Goal: Feedback & Contribution: Submit feedback/report problem

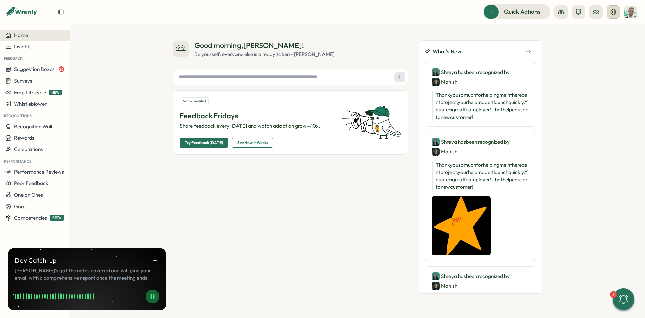
click at [573, 12] on icon at bounding box center [613, 12] width 7 height 7
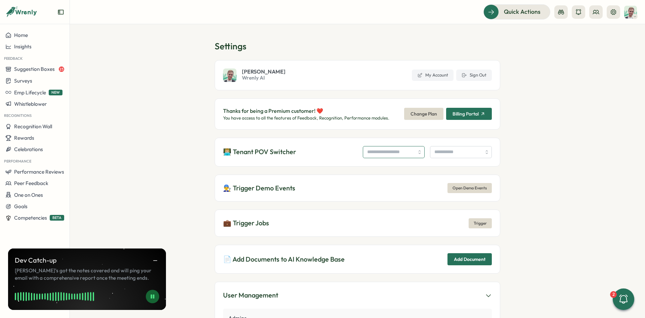
click at [385, 154] on input "search" at bounding box center [394, 152] width 62 height 12
type input "**********"
click at [459, 154] on input "search" at bounding box center [461, 152] width 62 height 12
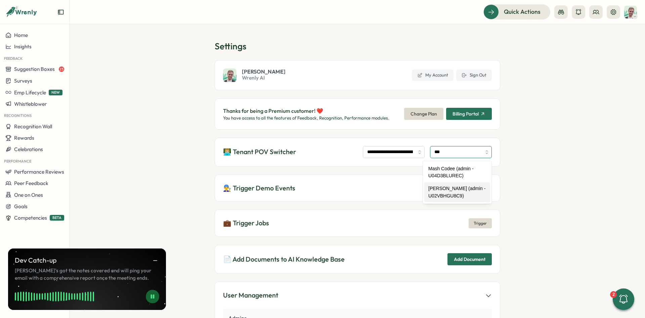
type input "**********"
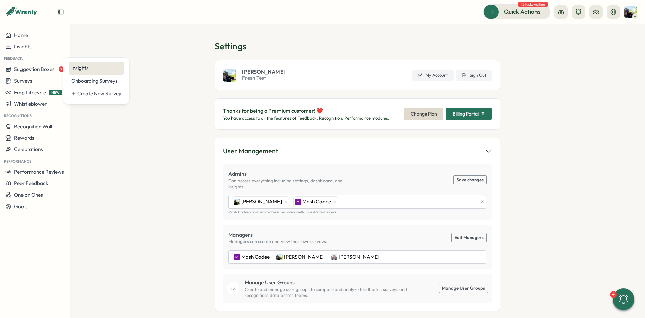
click at [88, 72] on div "Insights" at bounding box center [96, 68] width 50 height 7
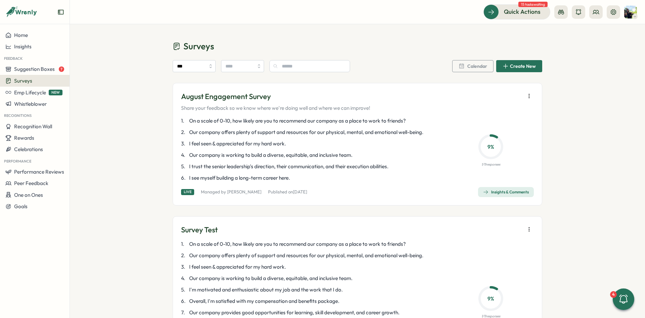
click at [521, 67] on span "Create New" at bounding box center [523, 66] width 26 height 5
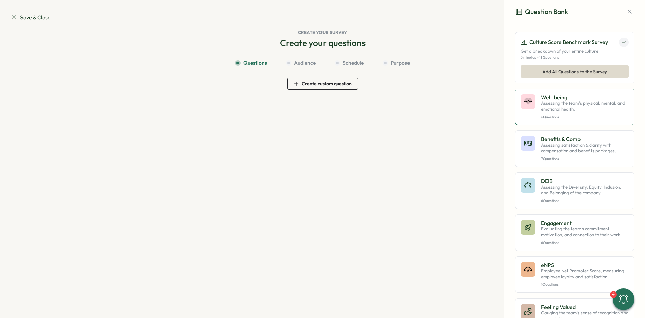
click at [593, 105] on p "Assessing the team's physical, mental, and emotional health." at bounding box center [585, 106] width 88 height 12
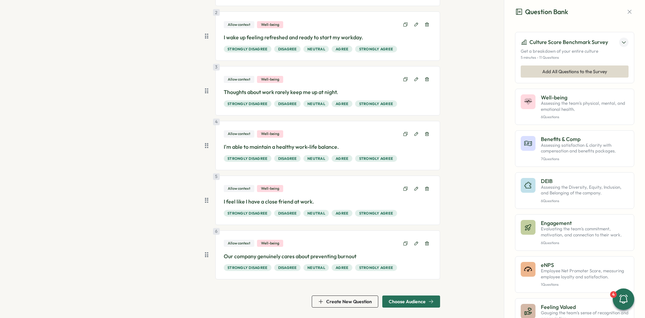
scroll to position [129, 0]
click at [409, 302] on span "Choose Audience" at bounding box center [407, 301] width 37 height 5
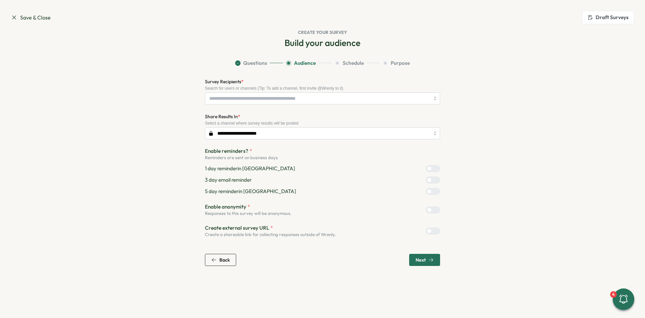
scroll to position [0, 0]
click at [264, 99] on input "Survey Recipients *" at bounding box center [319, 98] width 220 height 11
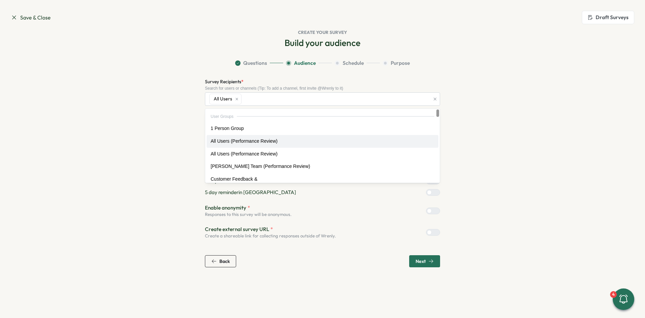
click at [145, 127] on section "Questions Audience Schedule Purpose Survey Recipients * Search for users or cha…" at bounding box center [323, 163] width 430 height 208
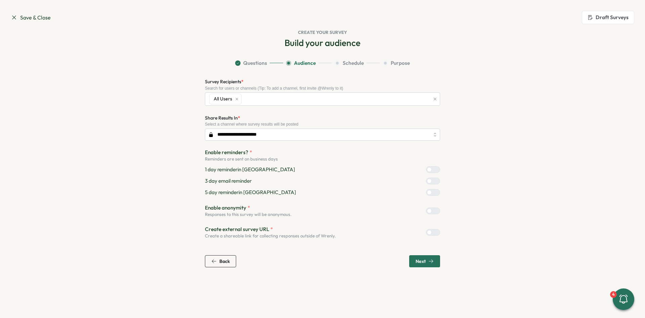
click at [434, 190] on div at bounding box center [436, 192] width 8 height 6
click at [432, 182] on div at bounding box center [429, 181] width 5 height 5
click at [433, 169] on div at bounding box center [436, 170] width 8 height 6
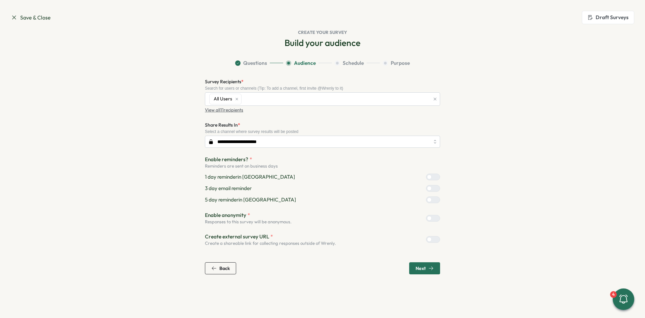
click at [428, 265] on span "Next" at bounding box center [425, 268] width 18 height 11
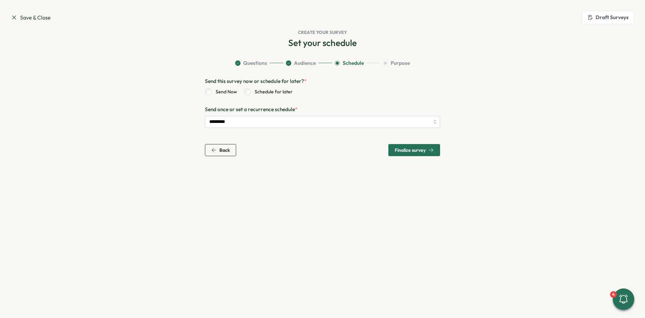
click at [429, 153] on span "Finalize survey" at bounding box center [414, 149] width 39 height 11
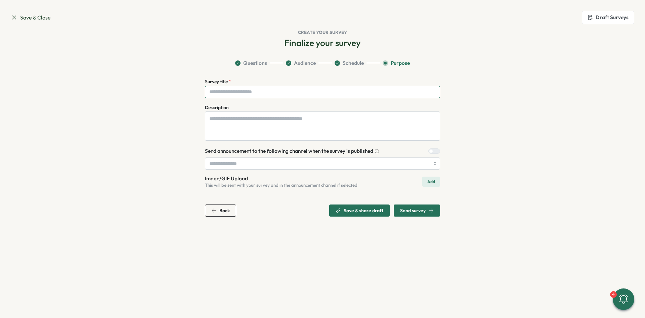
click at [257, 95] on input "Survey title *" at bounding box center [322, 92] width 235 height 12
type input "********"
click at [263, 167] on input "search" at bounding box center [322, 164] width 235 height 12
type input "*******"
click at [154, 160] on section "Questions Audience Schedule Purpose Survey title * ******** Description Send an…" at bounding box center [323, 137] width 430 height 157
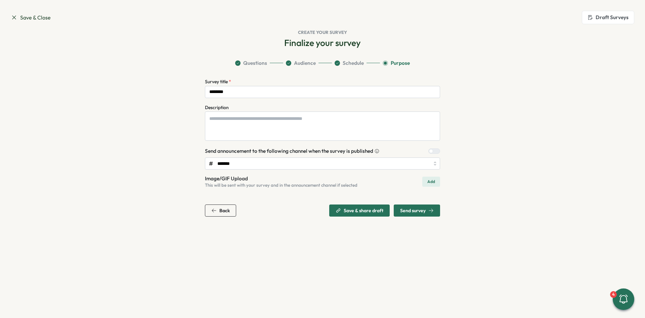
click at [428, 213] on div "Send survey" at bounding box center [417, 210] width 34 height 5
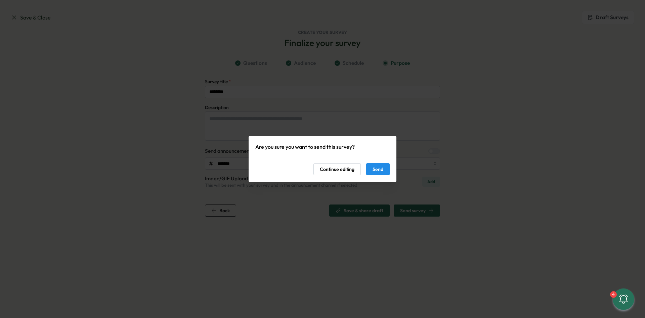
click at [384, 169] on button "Send" at bounding box center [378, 169] width 24 height 12
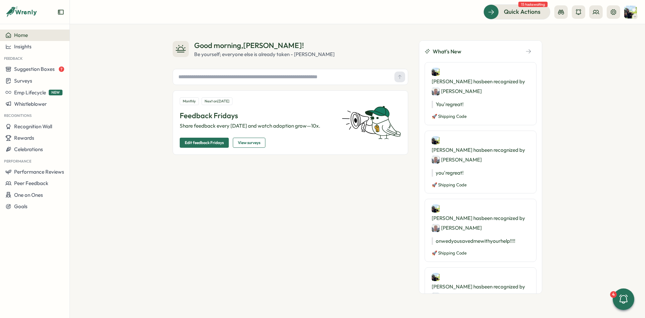
drag, startPoint x: 141, startPoint y: 69, endPoint x: 108, endPoint y: 67, distance: 33.7
click at [140, 69] on div "Good morning , Ali ! Be yourself; everyone else is already taken - Oscar Wilde …" at bounding box center [357, 171] width 575 height 294
click at [23, 83] on span "Surveys" at bounding box center [23, 81] width 18 height 6
click at [85, 69] on div "Insights" at bounding box center [96, 68] width 50 height 7
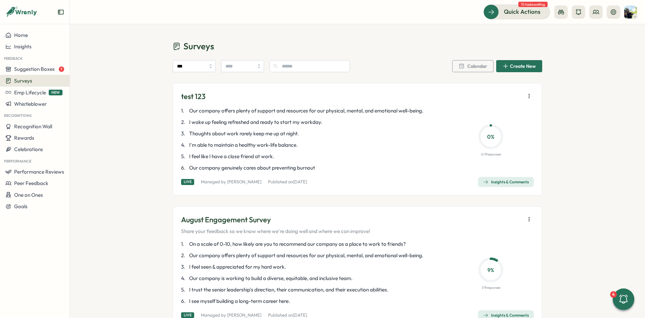
click at [525, 98] on button "button" at bounding box center [528, 95] width 9 height 9
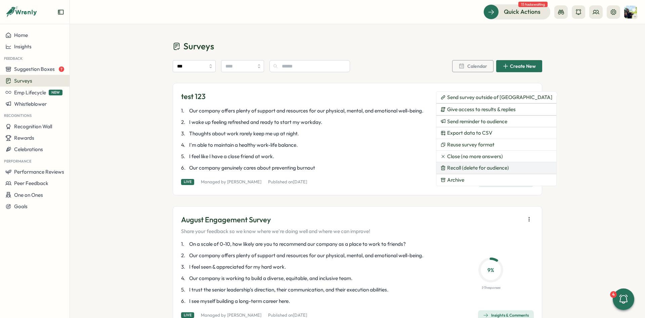
click at [488, 168] on span "Recall (delete for audience)" at bounding box center [478, 168] width 62 height 6
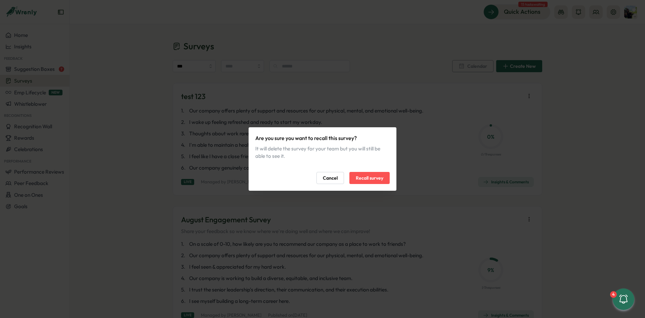
click at [367, 177] on span "Recall survey" at bounding box center [370, 177] width 28 height 11
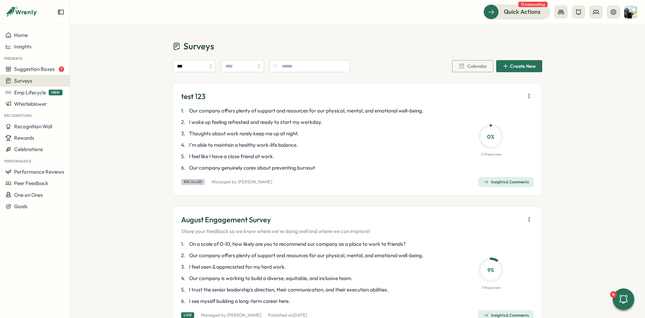
click at [531, 99] on icon "button" at bounding box center [529, 96] width 7 height 7
click at [506, 110] on span "Reuse survey format" at bounding box center [492, 110] width 47 height 6
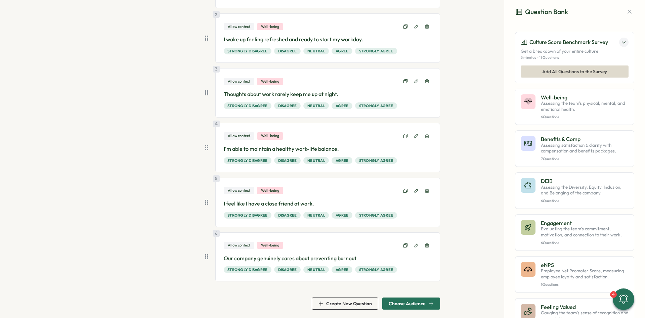
scroll to position [129, 0]
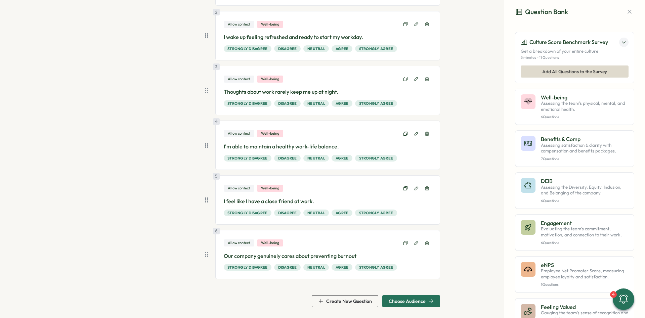
click at [423, 312] on section "Save & Close Question Bank Draft Surveys Create your survey Create your questio…" at bounding box center [322, 159] width 645 height 318
click at [427, 307] on span "Choose Audience" at bounding box center [411, 301] width 45 height 11
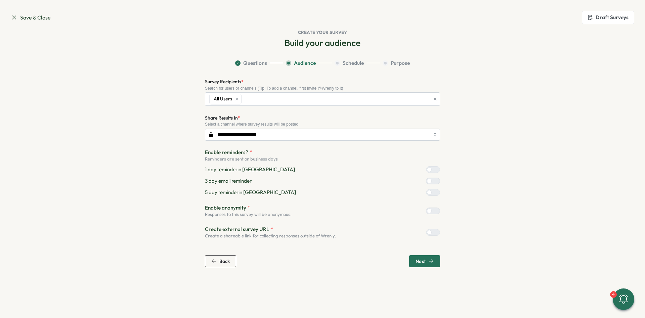
click at [430, 263] on icon "button" at bounding box center [430, 261] width 5 height 5
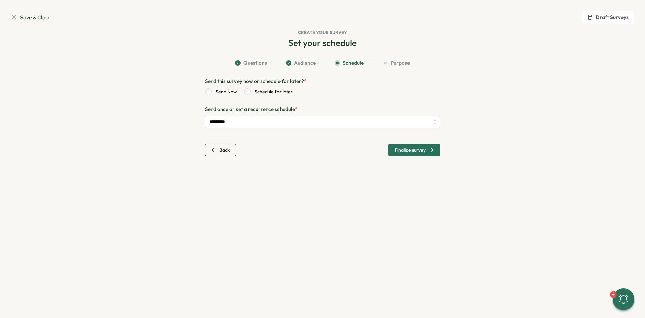
click at [418, 147] on span "Finalize survey" at bounding box center [414, 149] width 39 height 11
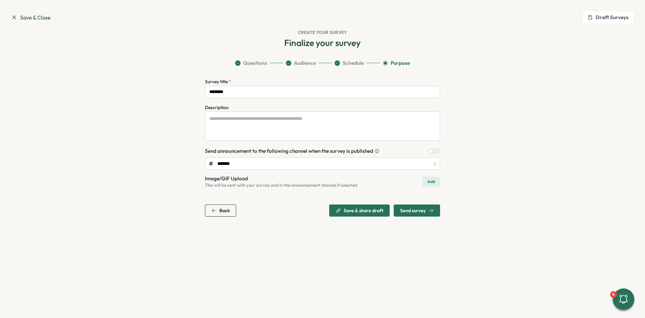
click at [417, 208] on span "Send survey" at bounding box center [417, 210] width 34 height 11
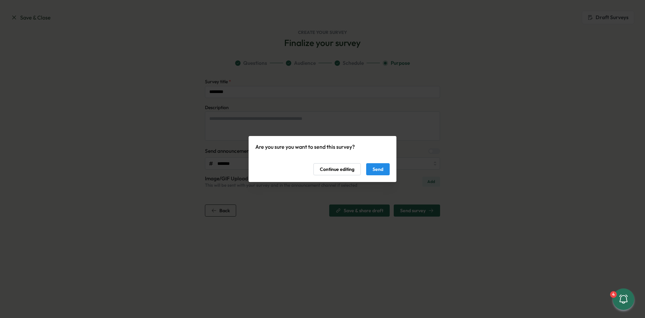
click at [333, 166] on span "Continue editing" at bounding box center [337, 169] width 35 height 11
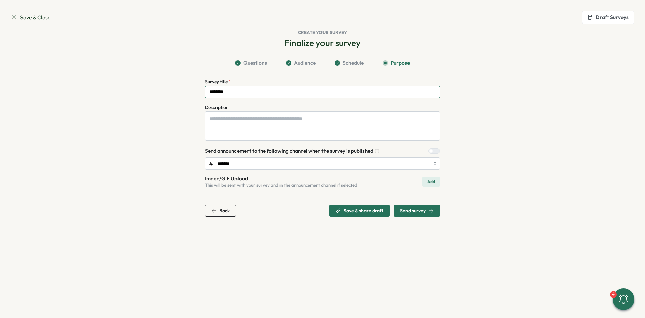
click at [254, 96] on input "********" at bounding box center [322, 92] width 235 height 12
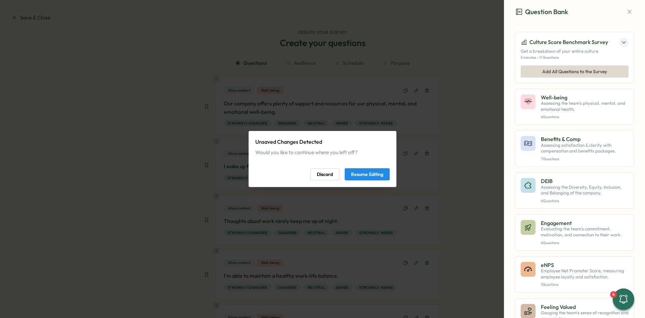
click at [372, 173] on span "Resume Editing" at bounding box center [367, 174] width 32 height 11
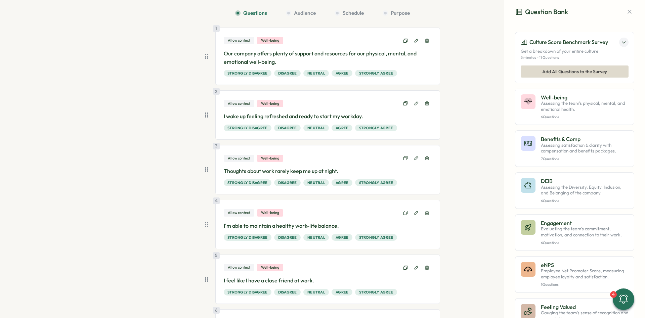
scroll to position [129, 0]
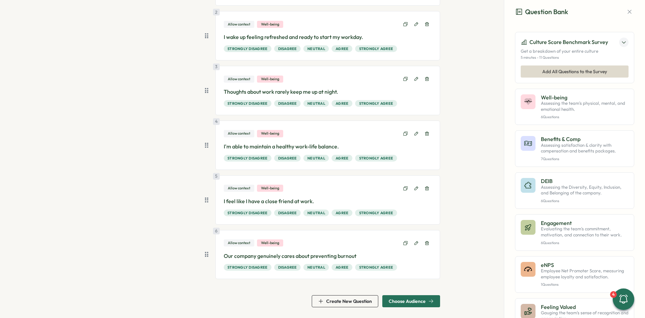
drag, startPoint x: 446, startPoint y: 190, endPoint x: 430, endPoint y: 315, distance: 126.0
drag, startPoint x: 418, startPoint y: 298, endPoint x: 420, endPoint y: 292, distance: 6.6
click at [418, 298] on span "Choose Audience" at bounding box center [411, 301] width 45 height 11
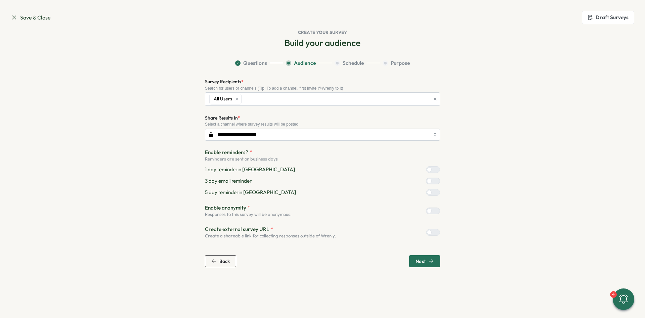
click at [419, 262] on span "Next" at bounding box center [421, 261] width 10 height 5
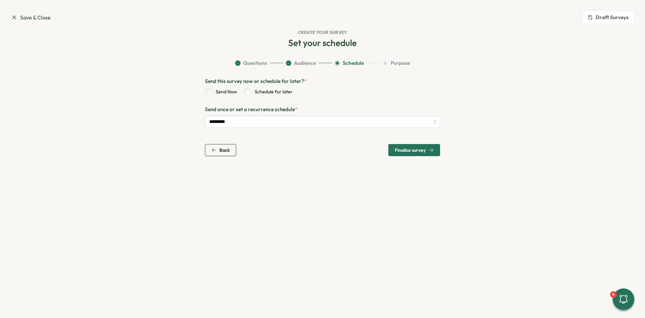
click at [415, 146] on span "Finalize survey" at bounding box center [414, 149] width 39 height 11
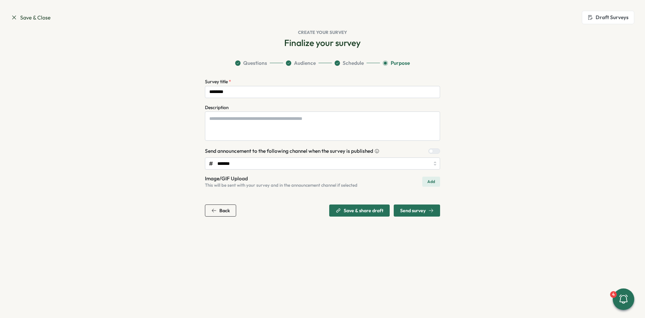
click at [293, 98] on div "Survey title * ******** Description Send announcement to the following channel …" at bounding box center [322, 133] width 235 height 111
click at [292, 94] on input "********" at bounding box center [322, 92] width 235 height 12
type input "*********"
click at [414, 211] on span "Send survey" at bounding box center [413, 210] width 26 height 5
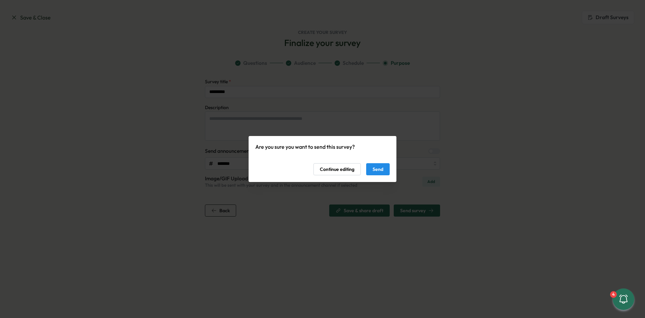
click at [381, 176] on div "Are you sure you want to send this survey? Continue editing Send" at bounding box center [323, 159] width 148 height 46
click at [377, 168] on span "Send" at bounding box center [378, 169] width 11 height 11
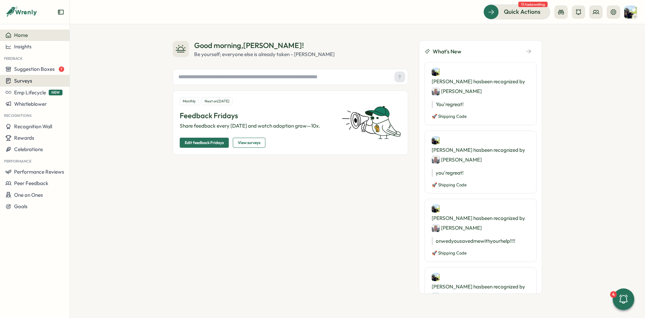
click at [33, 85] on button "Surveys" at bounding box center [35, 81] width 70 height 12
click at [92, 65] on div "Insights" at bounding box center [96, 68] width 50 height 7
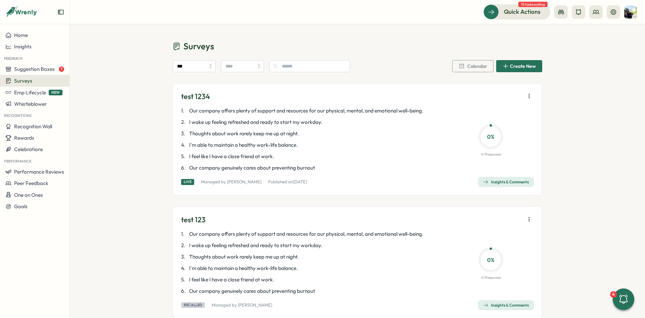
click at [533, 93] on button "button" at bounding box center [528, 95] width 9 height 9
click at [532, 95] on icon "button" at bounding box center [529, 96] width 7 height 7
click at [533, 95] on button "button" at bounding box center [528, 95] width 9 height 9
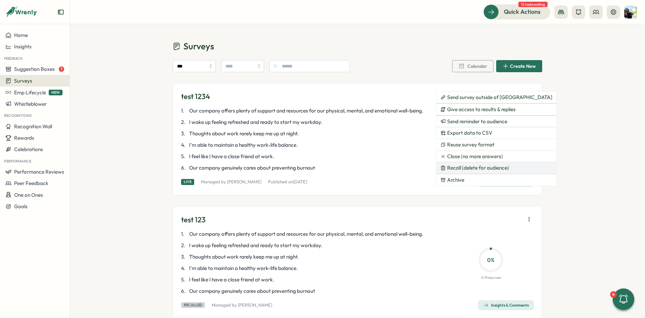
click at [494, 167] on span "Recall (delete for audience)" at bounding box center [478, 168] width 62 height 6
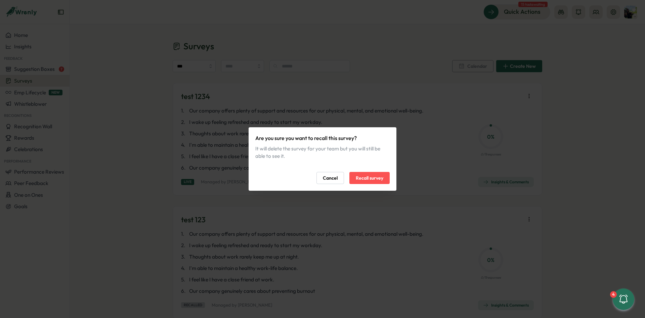
click at [369, 178] on span "Recall survey" at bounding box center [370, 177] width 28 height 11
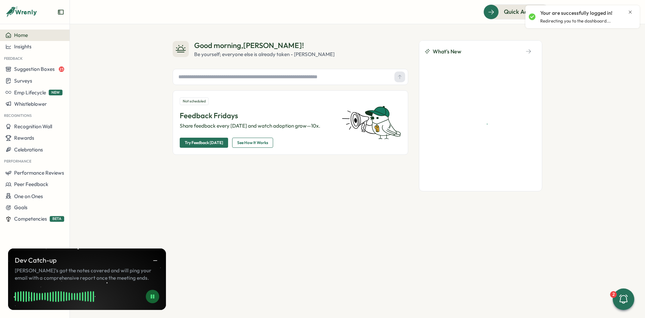
click at [629, 11] on icon "Close notification" at bounding box center [630, 11] width 5 height 5
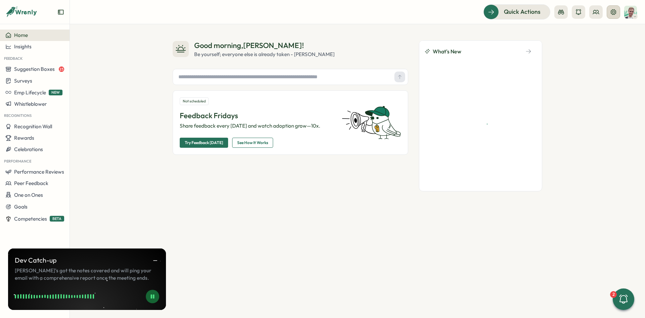
click at [615, 14] on icon at bounding box center [613, 12] width 7 height 7
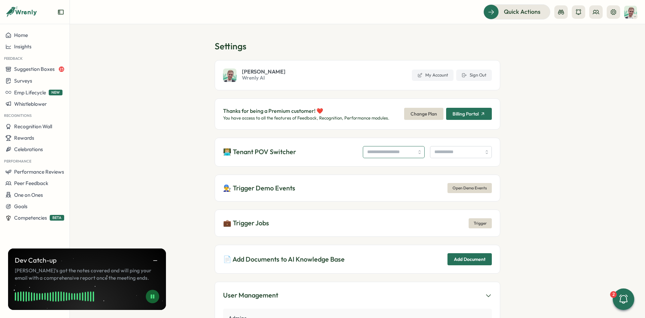
click at [391, 151] on input "search" at bounding box center [394, 152] width 62 height 12
click at [392, 160] on div "👨🏼‍💻 Tenant POV Switcher" at bounding box center [358, 152] width 286 height 29
click at [391, 152] on input "search" at bounding box center [394, 152] width 62 height 12
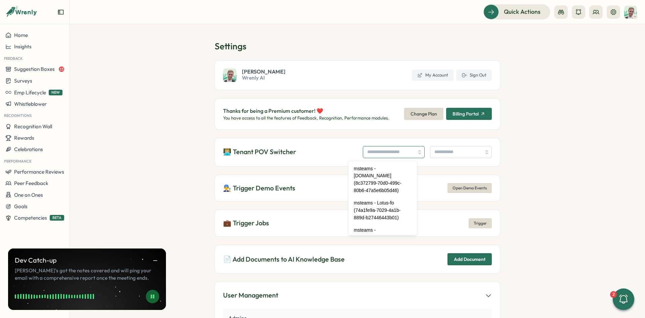
type input "*"
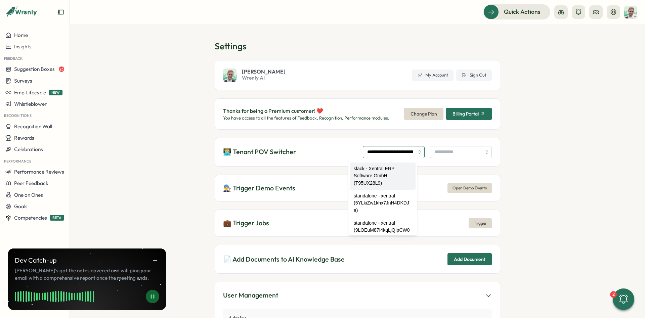
type input "**********"
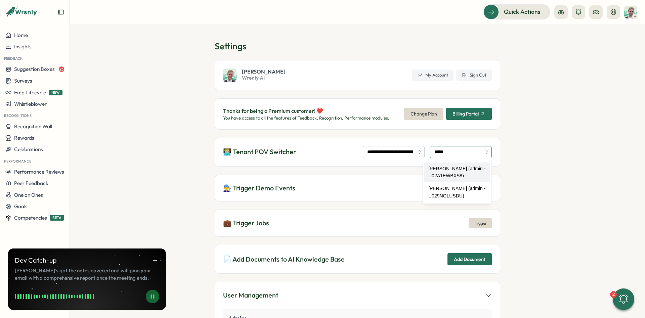
type input "**********"
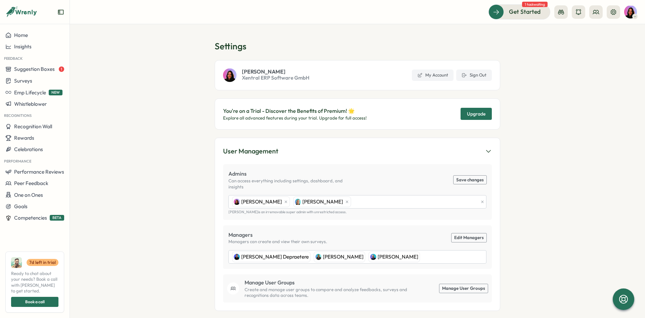
click at [113, 11] on div "Get Started 1 task waiting" at bounding box center [357, 11] width 559 height 15
click at [44, 169] on span "Performance Reviews" at bounding box center [39, 172] width 50 height 6
click at [99, 158] on div "Reviews" at bounding box center [97, 159] width 52 height 7
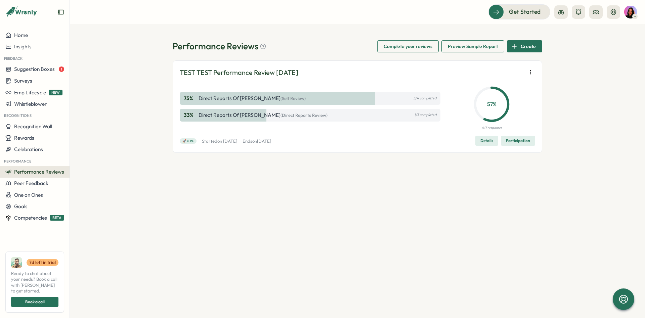
click at [529, 71] on icon "button" at bounding box center [530, 72] width 7 height 7
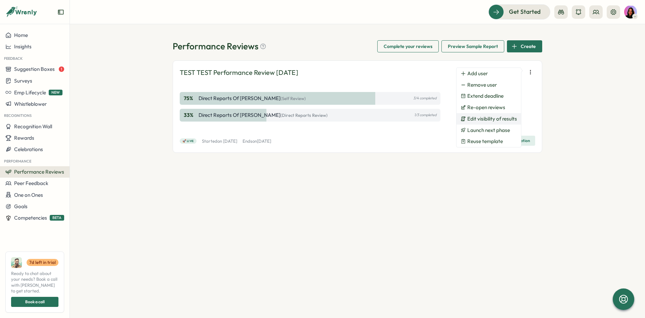
click at [506, 120] on span "Edit visibility of results" at bounding box center [492, 119] width 50 height 6
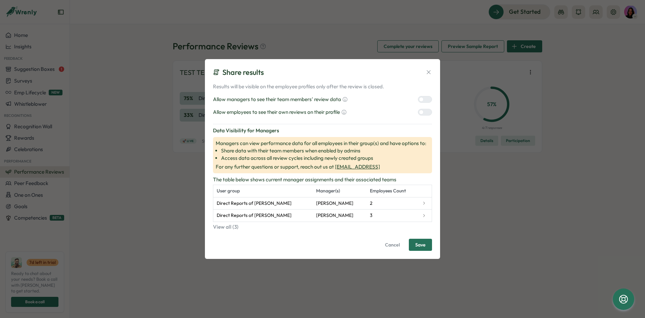
click at [394, 244] on span "Cancel" at bounding box center [392, 244] width 15 height 11
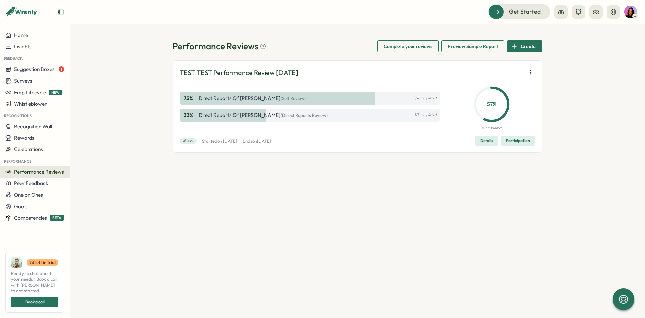
click at [533, 73] on icon "button" at bounding box center [530, 72] width 7 height 7
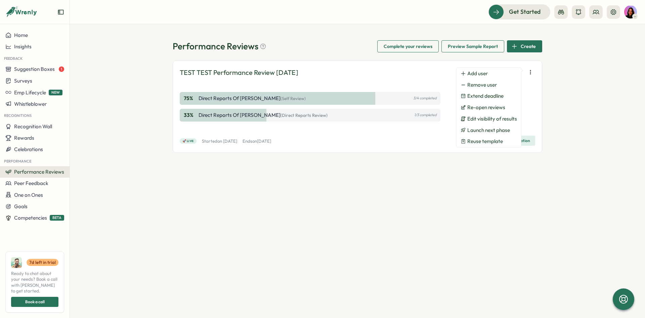
click at [550, 71] on div "Performance Reviews Complete your reviews Preview Sample Report Create TEST TES…" at bounding box center [357, 171] width 575 height 294
click at [379, 65] on div "TEST TEST Performance Review [DATE] 75 % Direct Reports of [PERSON_NAME] (Self …" at bounding box center [358, 106] width 370 height 92
click at [578, 44] on div "Performance Reviews Complete your reviews Preview Sample Report Create TEST TES…" at bounding box center [357, 171] width 575 height 294
click at [617, 15] on button at bounding box center [613, 11] width 13 height 13
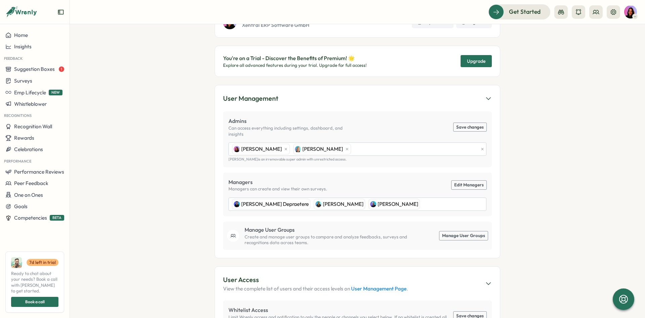
scroll to position [50, 0]
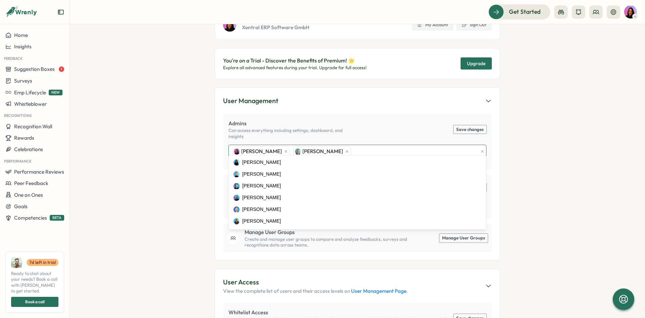
click at [359, 145] on div "[PERSON_NAME] [PERSON_NAME]" at bounding box center [354, 151] width 248 height 13
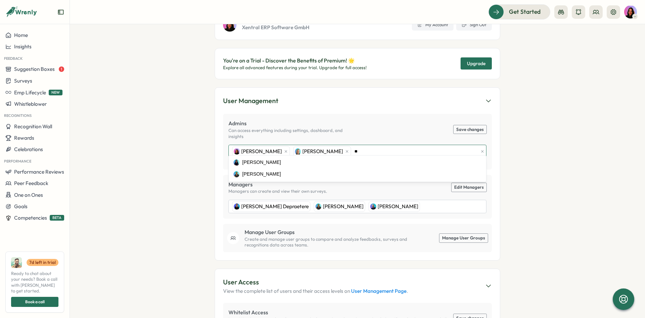
type input "*"
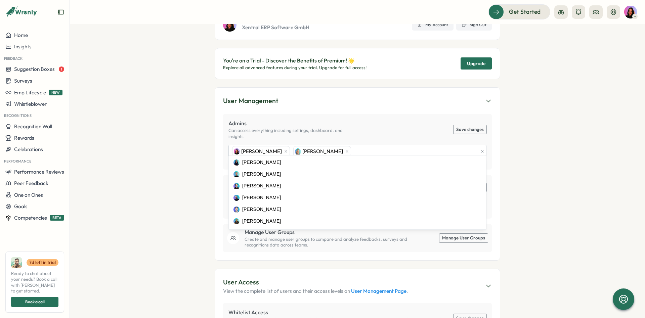
drag, startPoint x: 591, startPoint y: 61, endPoint x: 594, endPoint y: 52, distance: 10.4
click at [591, 60] on section "Settings [PERSON_NAME] Xentral ERP Software GmbH My Account Sign Out You're on …" at bounding box center [357, 171] width 575 height 294
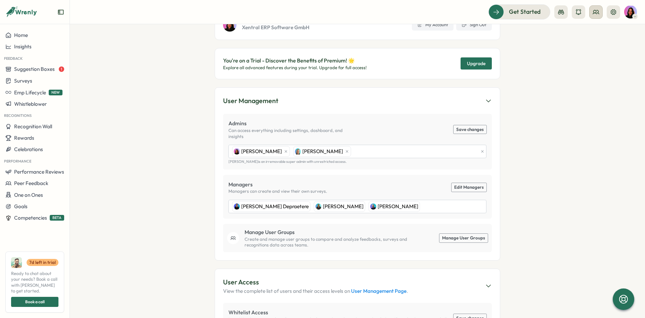
click at [600, 13] on button at bounding box center [595, 11] width 13 height 13
click at [596, 45] on div "User Groups" at bounding box center [596, 45] width 42 height 7
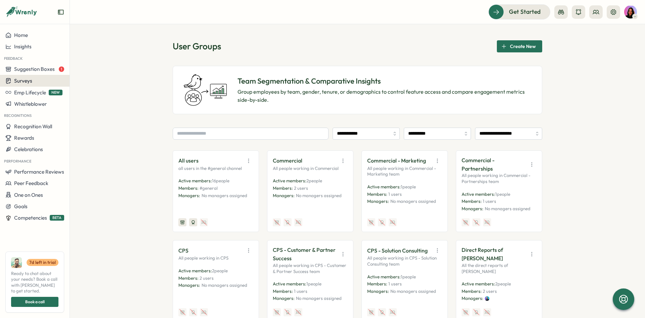
click at [50, 78] on div "Surveys" at bounding box center [34, 81] width 59 height 6
click at [94, 70] on div "Insights" at bounding box center [96, 68] width 50 height 7
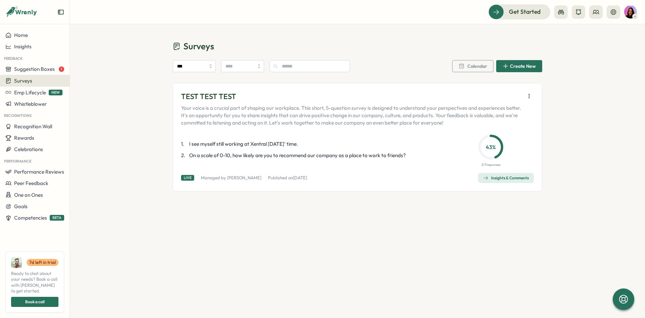
click at [512, 176] on div "Insights & Comments" at bounding box center [506, 177] width 46 height 5
click at [530, 93] on button "button" at bounding box center [528, 95] width 9 height 9
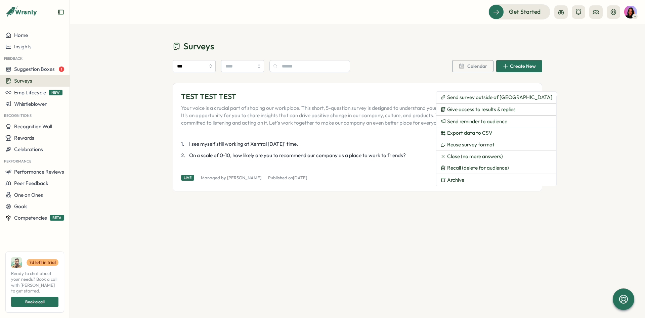
click at [565, 97] on div "Surveys *** Calendar Create New TEST TEST TEST Your voice is a crucial part of …" at bounding box center [357, 115] width 575 height 183
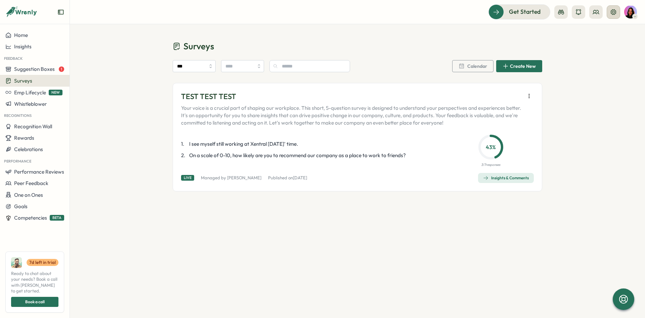
click at [617, 13] on button at bounding box center [613, 11] width 13 height 13
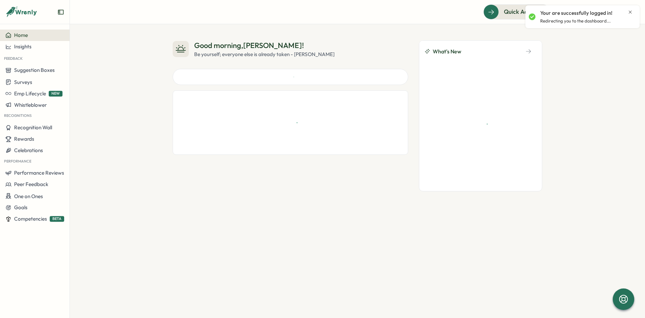
click at [630, 13] on icon "Close notification" at bounding box center [630, 11] width 3 height 3
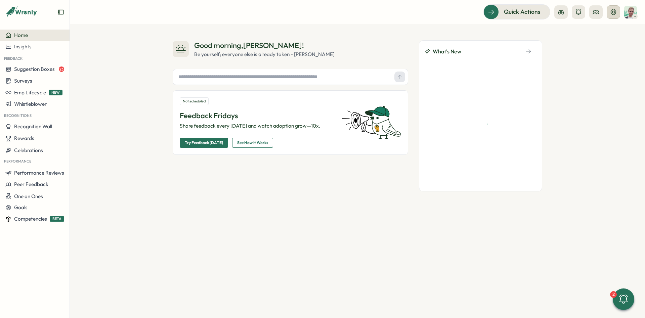
click at [616, 14] on icon at bounding box center [613, 12] width 7 height 7
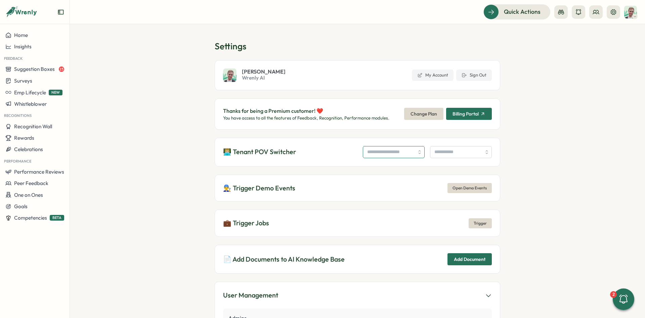
click at [385, 154] on input "search" at bounding box center [394, 152] width 62 height 12
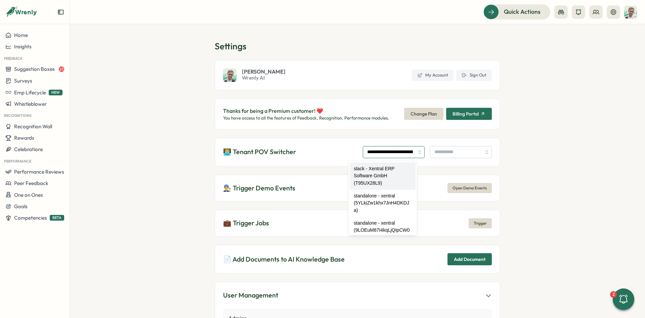
type input "**********"
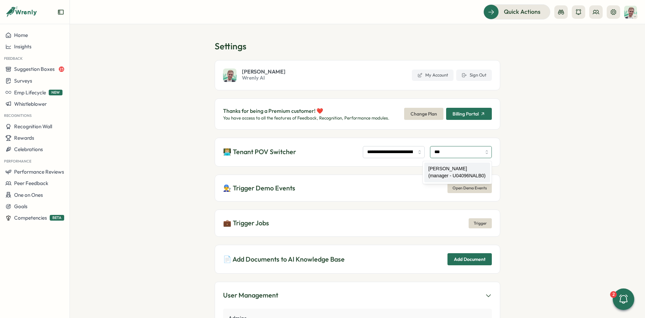
type input "**********"
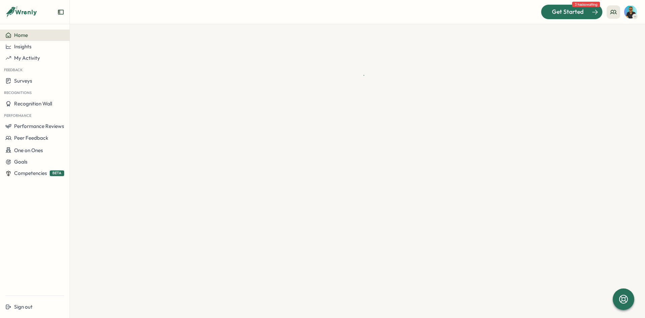
click at [567, 12] on span "Get Started" at bounding box center [568, 11] width 32 height 9
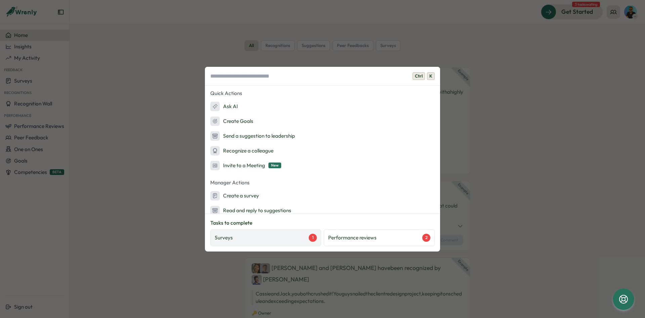
click at [258, 233] on div "Surveys 1" at bounding box center [265, 237] width 111 height 17
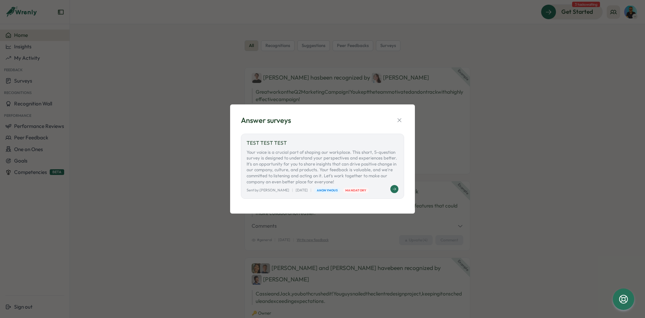
click at [316, 156] on p "Your voice is a crucial part of shaping our workplace. This short, 5-question s…" at bounding box center [323, 168] width 152 height 36
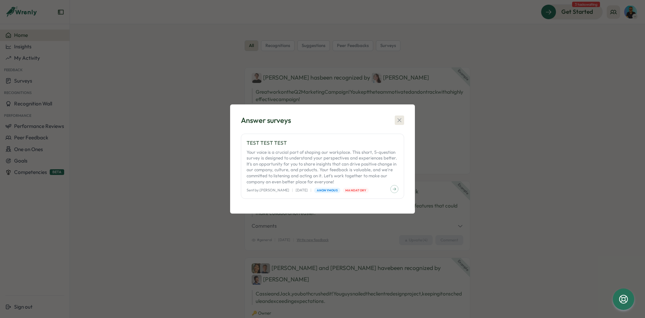
click at [398, 117] on button "button" at bounding box center [399, 120] width 9 height 9
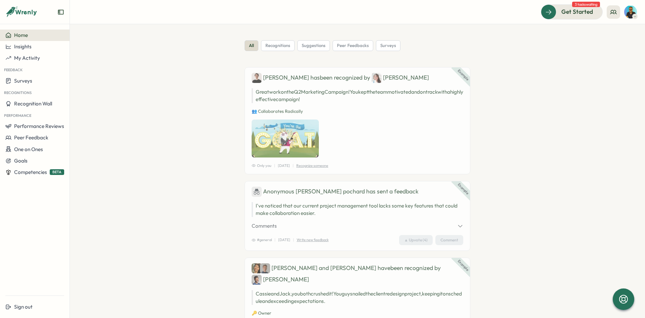
click at [634, 13] on img at bounding box center [630, 12] width 13 height 13
click at [559, 32] on section "all recognitions suggestions peer feedbacks surveys Example Ben has been recogn…" at bounding box center [357, 171] width 575 height 294
drag, startPoint x: 577, startPoint y: 3, endPoint x: 591, endPoint y: 4, distance: 13.8
click at [591, 4] on span "3 tasks waiting" at bounding box center [586, 4] width 28 height 5
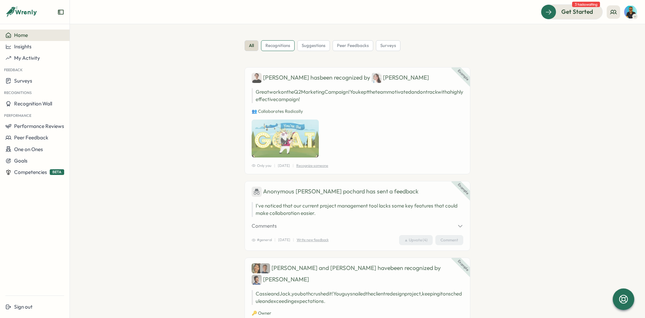
click at [285, 46] on span "recognitions" at bounding box center [277, 46] width 25 height 6
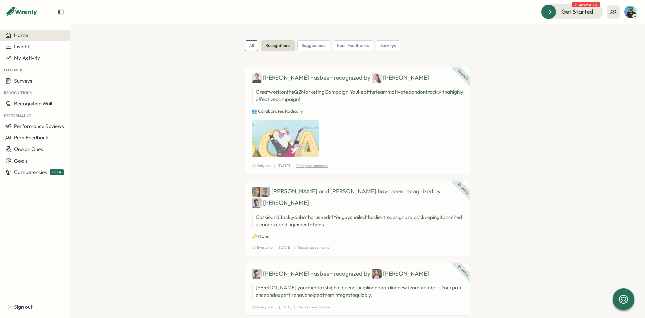
click at [255, 47] on div "all" at bounding box center [252, 45] width 14 height 11
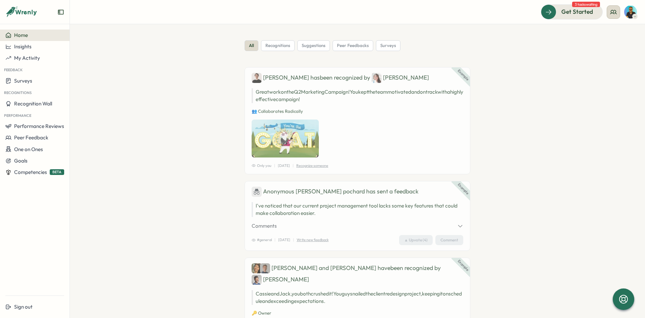
click at [611, 12] on circle at bounding box center [612, 11] width 3 height 3
click at [623, 35] on div "My Team" at bounding box center [613, 33] width 42 height 7
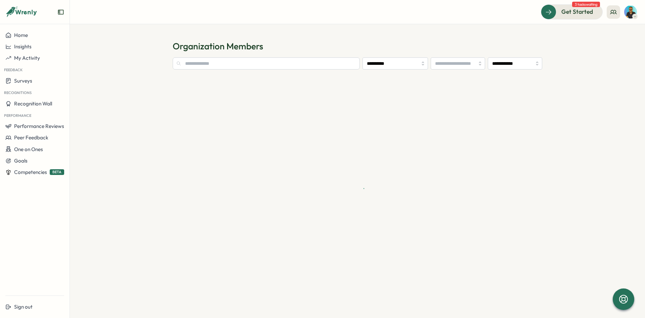
type input "**********"
click at [631, 14] on img at bounding box center [630, 12] width 13 height 13
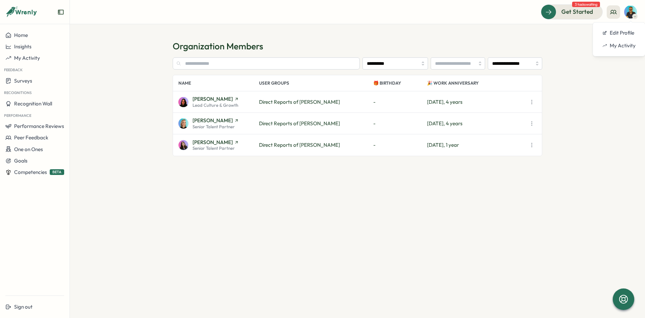
click at [217, 151] on span "Senior Talent Partner" at bounding box center [214, 148] width 42 height 4
click at [510, 65] on input "**********" at bounding box center [515, 63] width 54 height 12
click at [562, 60] on section "**********" at bounding box center [357, 171] width 575 height 294
click at [531, 63] on input "**********" at bounding box center [515, 63] width 54 height 12
click at [561, 65] on section "**********" at bounding box center [357, 171] width 575 height 294
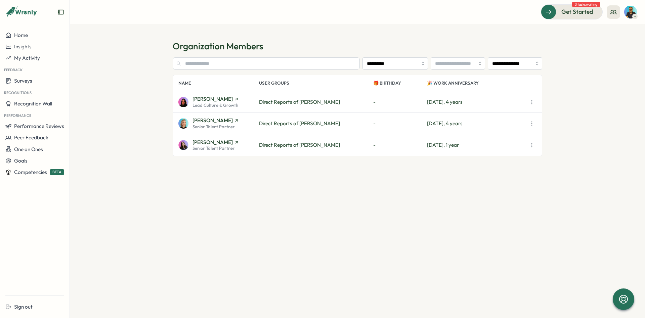
click at [531, 100] on icon "button" at bounding box center [531, 102] width 7 height 7
click at [569, 119] on section "**********" at bounding box center [357, 171] width 575 height 294
click at [521, 63] on input "**********" at bounding box center [515, 63] width 54 height 12
click at [510, 60] on input "**********" at bounding box center [515, 63] width 54 height 12
type input "**********"
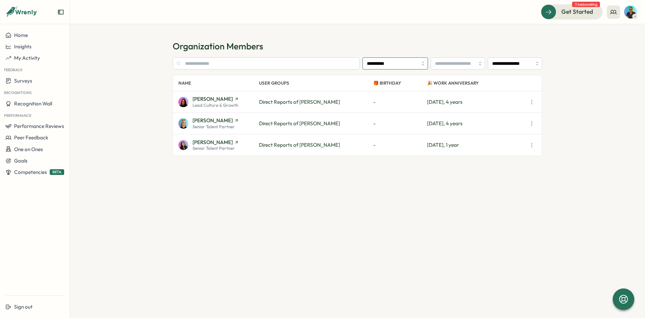
click at [395, 67] on input "**********" at bounding box center [396, 63] width 66 height 12
click at [394, 47] on h1 "Organization Members" at bounding box center [358, 46] width 370 height 12
click at [506, 59] on input "**********" at bounding box center [515, 63] width 54 height 12
click at [632, 16] on div at bounding box center [634, 16] width 5 height 5
click at [295, 24] on header "Get Started 3 tasks waiting" at bounding box center [357, 12] width 575 height 24
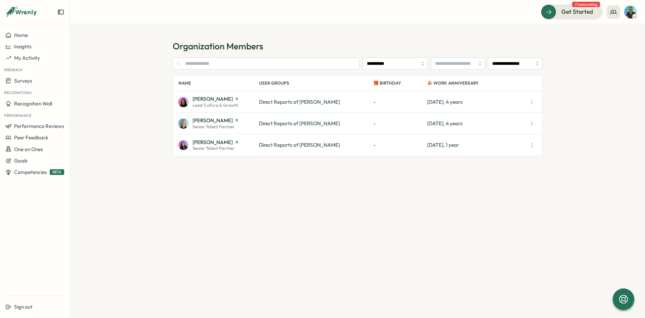
drag, startPoint x: 371, startPoint y: 126, endPoint x: 383, endPoint y: 126, distance: 12.8
click at [383, 126] on div "Sarah Sohnle Senior Talent Partner Direct Reports of Johannes Keller - Fri, Aug…" at bounding box center [357, 124] width 369 height 22
click at [383, 126] on p "-" at bounding box center [400, 123] width 54 height 7
click at [27, 41] on button "Insights" at bounding box center [35, 46] width 70 height 11
click at [25, 39] on button "Home" at bounding box center [35, 35] width 70 height 11
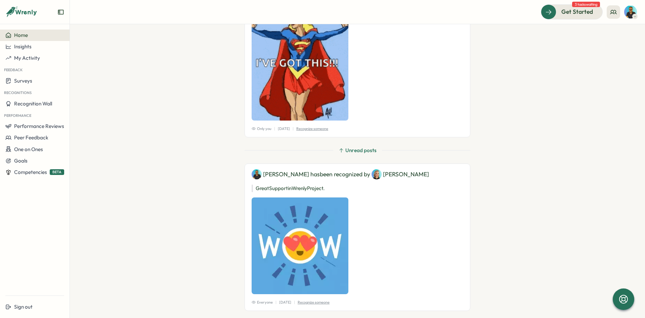
scroll to position [101, 0]
click at [28, 173] on span "Competencies" at bounding box center [30, 172] width 33 height 6
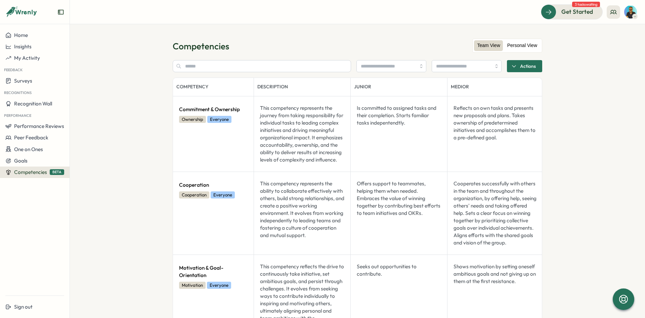
click at [525, 42] on label "Personal View" at bounding box center [522, 45] width 37 height 11
click at [495, 43] on label "Team View" at bounding box center [489, 45] width 30 height 11
click at [10, 38] on icon at bounding box center [8, 35] width 5 height 5
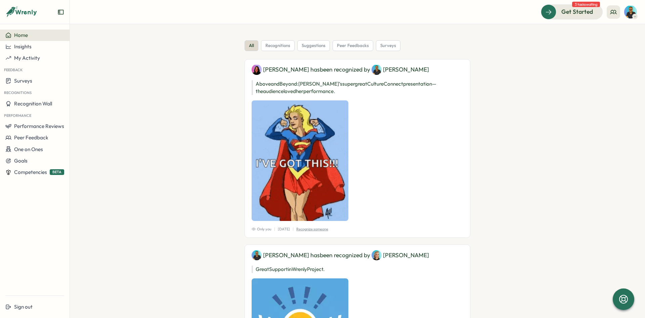
click at [202, 237] on div "all recognitions suggestions peer feedbacks surveys Annika has been recognized …" at bounding box center [358, 226] width 370 height 372
click at [31, 174] on span "Competencies" at bounding box center [30, 172] width 33 height 6
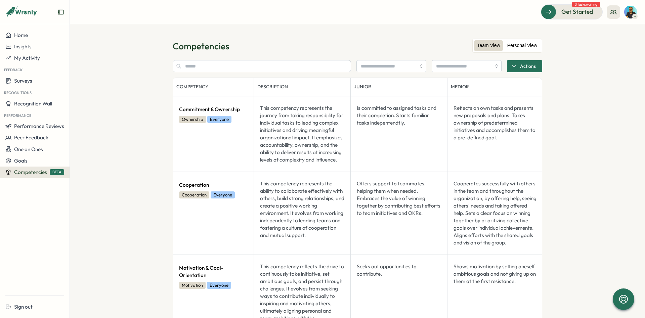
click at [522, 43] on label "Personal View" at bounding box center [522, 45] width 37 height 11
click at [489, 44] on label "Team View" at bounding box center [489, 45] width 30 height 11
click at [488, 44] on label "Team View" at bounding box center [489, 45] width 30 height 11
click at [515, 70] on div "Actions" at bounding box center [523, 65] width 25 height 11
click at [579, 56] on section "Competencies Team View Personal View Actions Preview as user Competency Descrip…" at bounding box center [357, 171] width 575 height 294
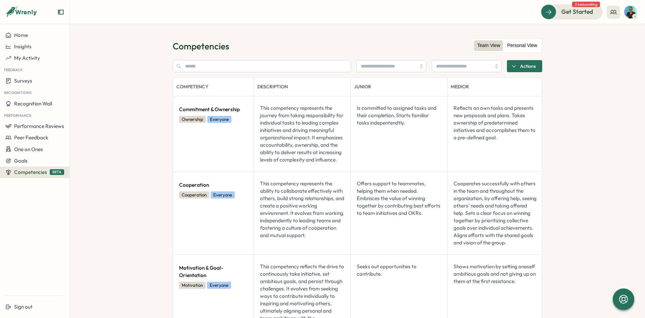
click at [530, 43] on label "Personal View" at bounding box center [522, 45] width 37 height 11
click at [490, 44] on label "Team View" at bounding box center [489, 45] width 30 height 11
click at [302, 67] on input "text" at bounding box center [262, 66] width 178 height 12
click at [372, 68] on input "search" at bounding box center [388, 65] width 55 height 11
click at [453, 68] on input "search" at bounding box center [463, 65] width 55 height 11
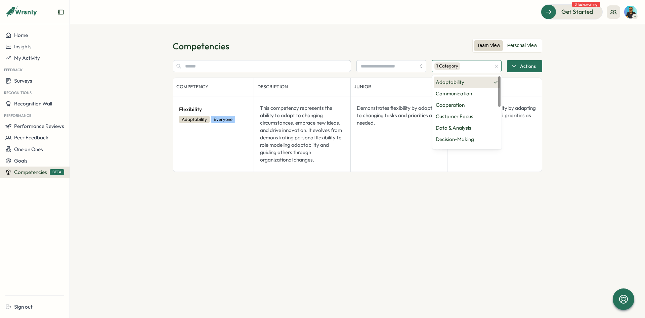
click at [457, 85] on p "Adaptability" at bounding box center [450, 82] width 29 height 7
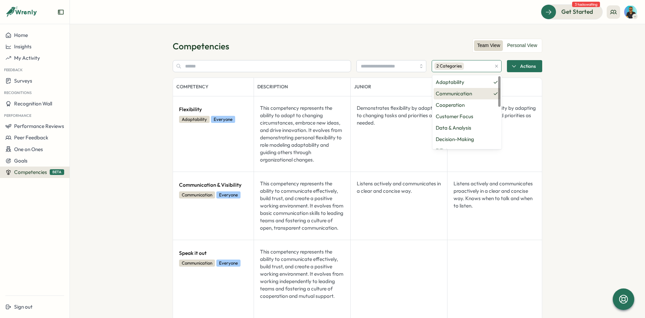
click at [458, 90] on p "Communication" at bounding box center [454, 93] width 36 height 7
click at [460, 84] on p "Adaptability" at bounding box center [450, 82] width 29 height 7
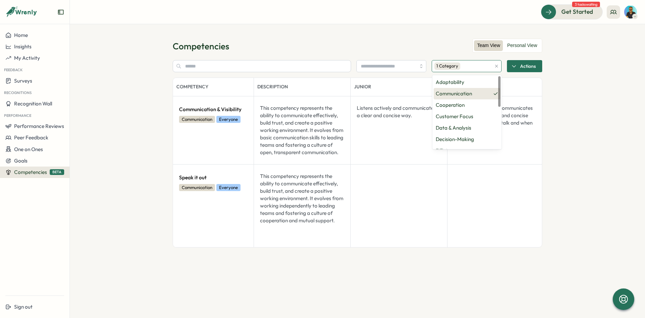
click at [461, 92] on p "Communication" at bounding box center [454, 93] width 36 height 7
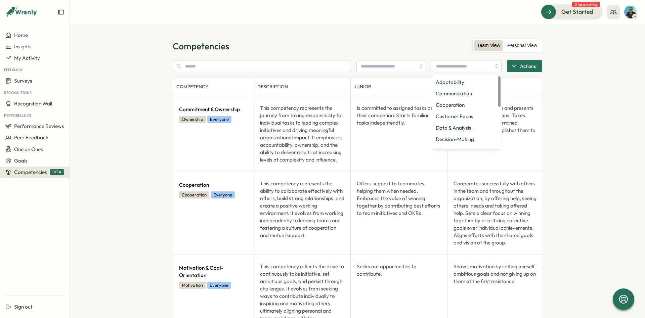
click at [371, 40] on section "Competencies Team View Personal View Adaptability Communication Cooperation Cus…" at bounding box center [357, 171] width 575 height 294
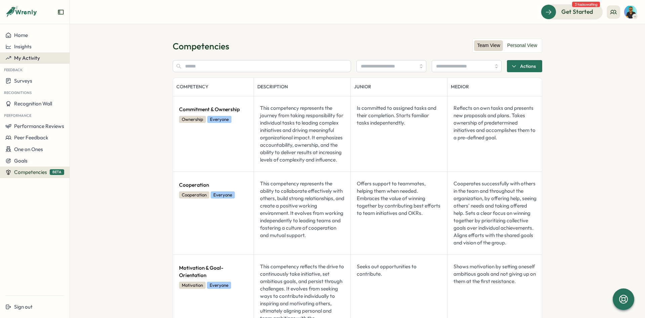
click at [42, 55] on button "My Activity" at bounding box center [35, 57] width 70 height 11
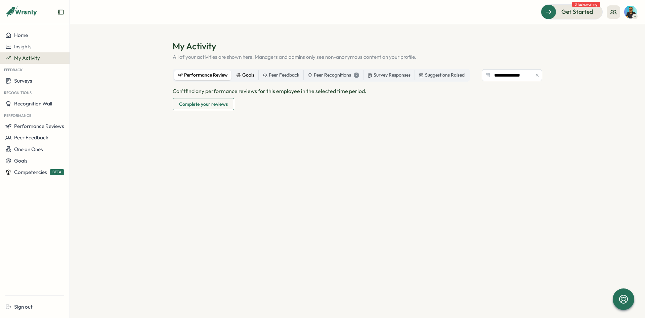
click at [244, 76] on div "Goals" at bounding box center [245, 75] width 18 height 7
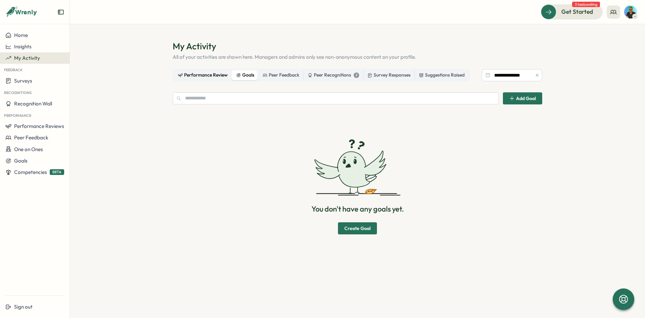
click at [210, 74] on div "Performance Review" at bounding box center [203, 75] width 50 height 7
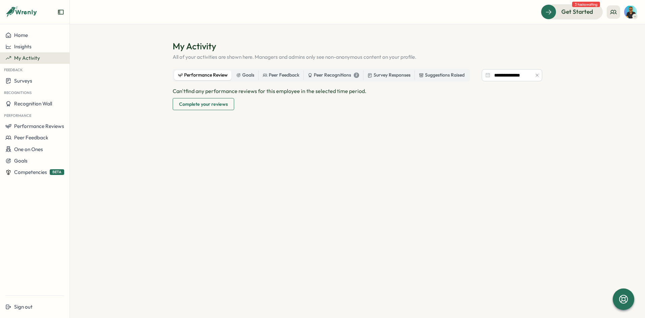
click at [637, 13] on img at bounding box center [630, 12] width 13 height 13
click at [629, 31] on div "Edit Profile" at bounding box center [618, 32] width 33 height 7
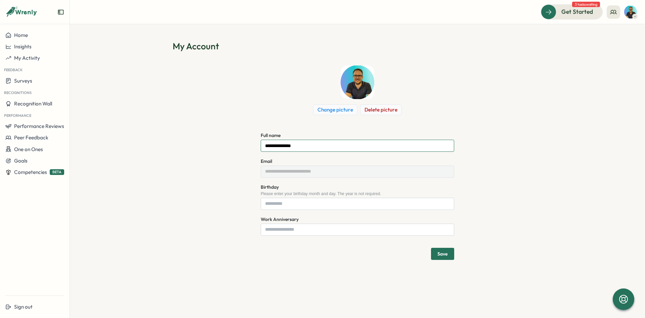
drag, startPoint x: 286, startPoint y: 148, endPoint x: 309, endPoint y: 146, distance: 23.3
click at [309, 146] on input "**********" at bounding box center [358, 146] width 194 height 12
click at [301, 126] on div "**********" at bounding box center [358, 163] width 370 height 195
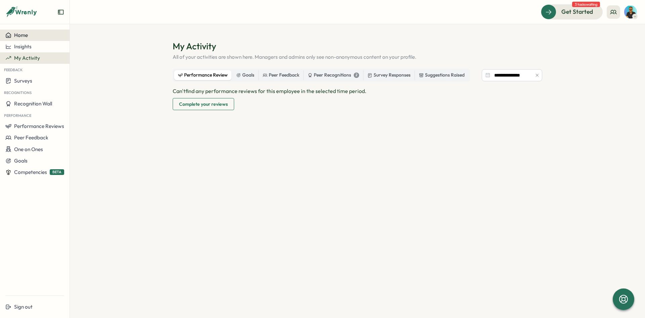
click at [49, 36] on div "Home" at bounding box center [34, 35] width 59 height 6
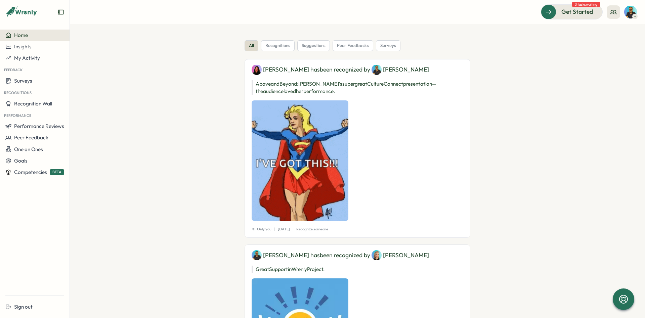
click at [632, 17] on img at bounding box center [630, 12] width 13 height 13
click at [521, 50] on div "all recognitions suggestions peer feedbacks surveys Annika has been recognized …" at bounding box center [358, 226] width 370 height 372
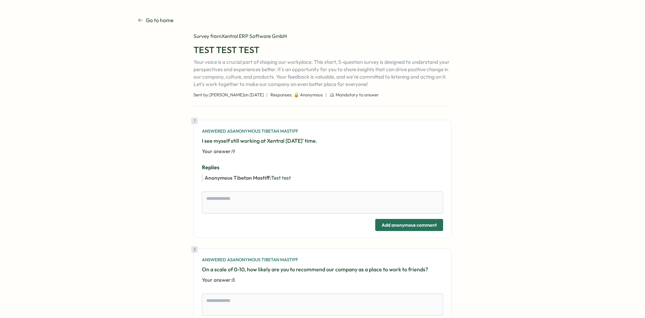
type textarea "*"
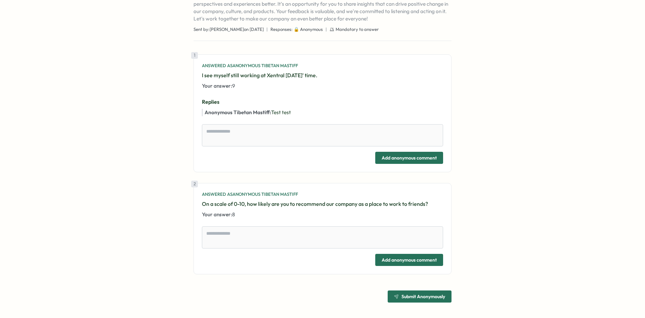
scroll to position [66, 0]
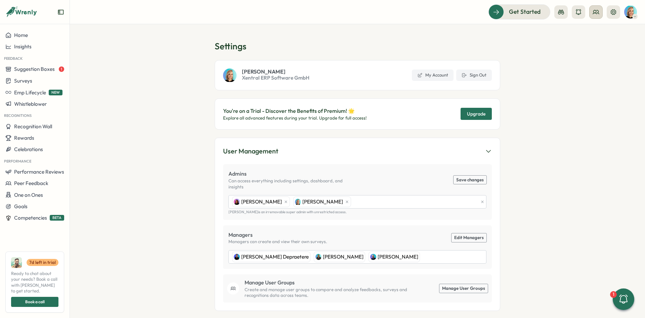
click at [592, 11] on button at bounding box center [595, 11] width 13 height 13
click at [600, 48] on div "User Groups" at bounding box center [596, 45] width 42 height 7
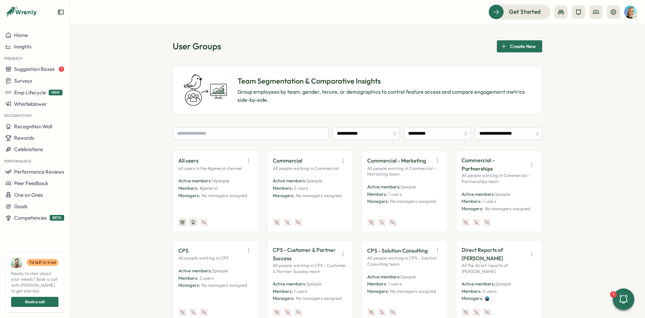
click at [251, 160] on icon "button" at bounding box center [248, 161] width 7 height 7
click at [239, 176] on button "View Audience" at bounding box center [231, 175] width 42 height 11
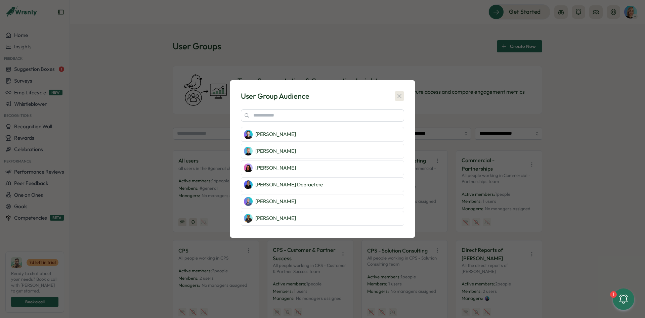
click at [400, 95] on icon "button" at bounding box center [399, 96] width 7 height 7
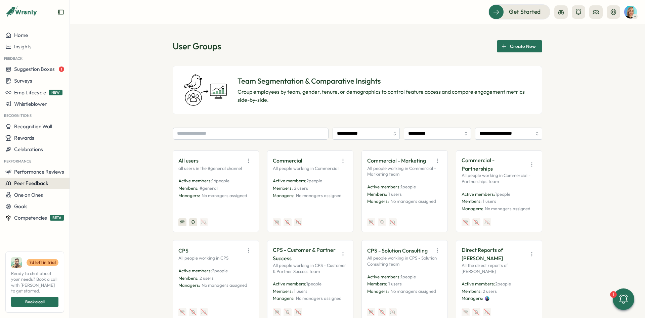
click at [47, 178] on button "Peer Feedback" at bounding box center [35, 183] width 70 height 11
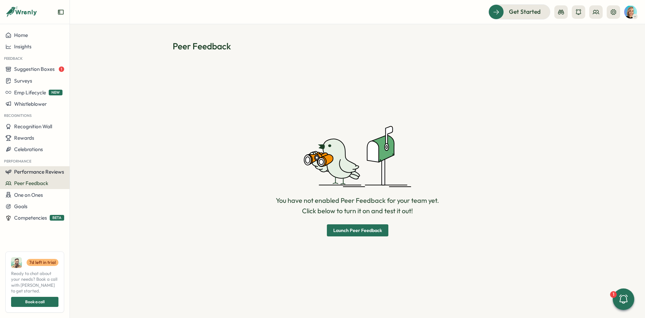
click at [46, 174] on span "Performance Reviews" at bounding box center [39, 172] width 50 height 6
click at [89, 167] on div "Insights" at bounding box center [97, 172] width 57 height 13
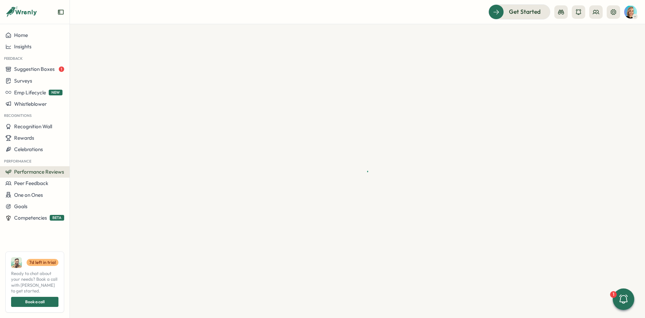
click at [46, 173] on span "Performance Reviews" at bounding box center [39, 172] width 50 height 6
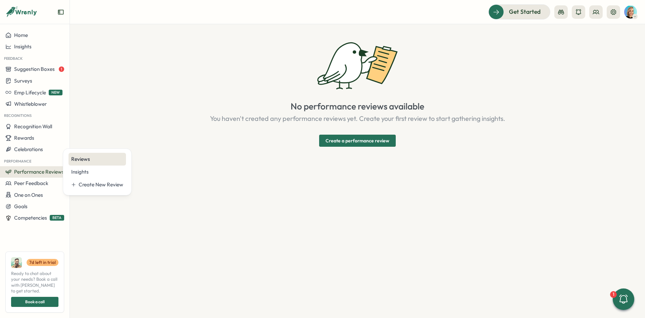
click at [93, 158] on div "Reviews" at bounding box center [97, 159] width 52 height 7
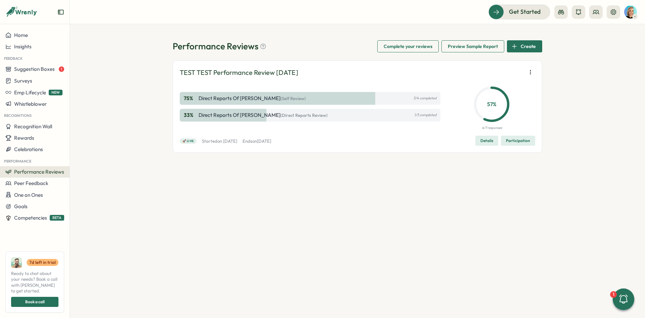
click at [508, 141] on span "Participation" at bounding box center [518, 140] width 24 height 9
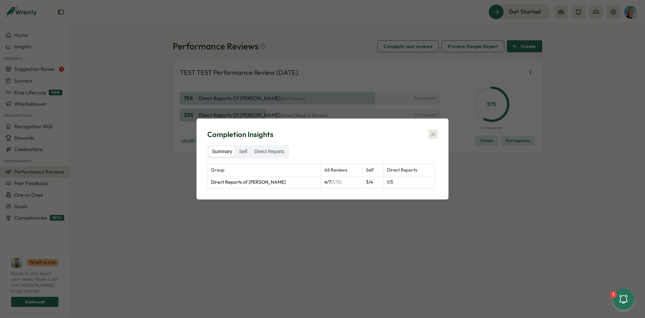
click at [431, 135] on icon "button" at bounding box center [433, 134] width 7 height 7
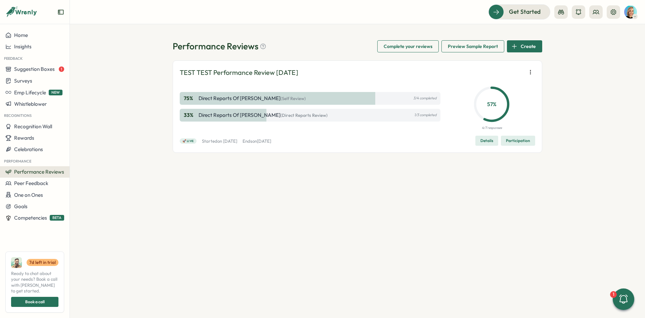
click at [480, 143] on button "Details" at bounding box center [486, 141] width 23 height 10
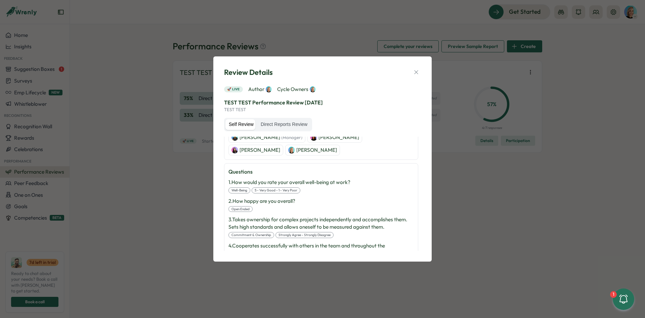
scroll to position [97, 0]
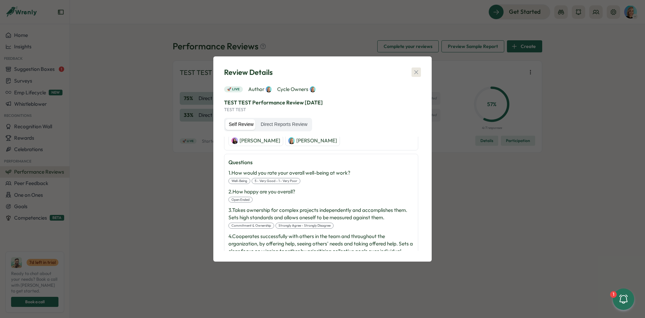
click at [416, 71] on icon "button" at bounding box center [416, 72] width 7 height 7
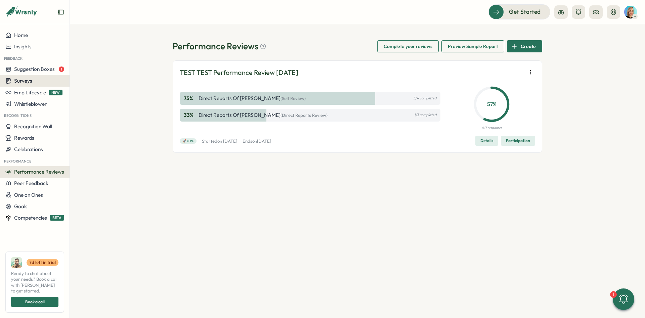
click at [40, 80] on div "Surveys" at bounding box center [34, 81] width 59 height 6
click at [94, 69] on div "Insights" at bounding box center [96, 68] width 50 height 7
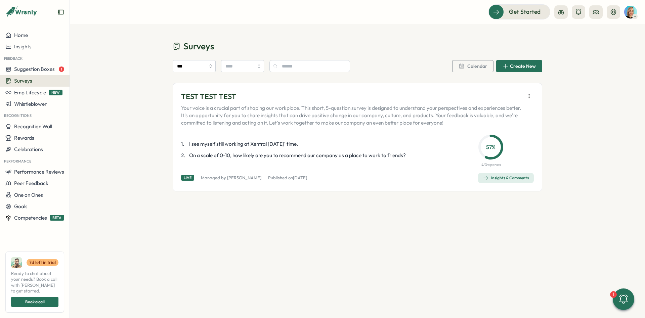
click at [494, 177] on div "Insights & Comments" at bounding box center [506, 177] width 46 height 5
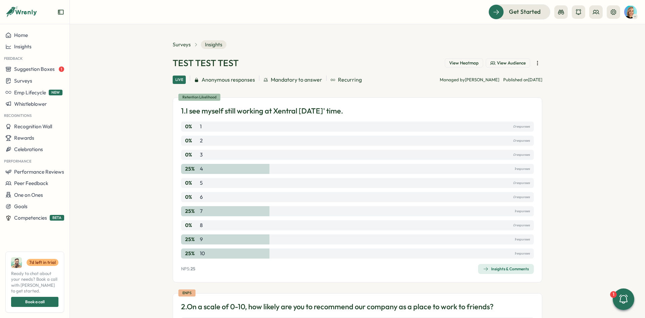
click at [150, 152] on section "Surveys Insights TEST TEST TEST View Heatmap View Audience Live Anonymous respo…" at bounding box center [357, 171] width 575 height 294
drag, startPoint x: 201, startPoint y: 124, endPoint x: 210, endPoint y: 256, distance: 132.3
click at [213, 248] on div "0 % 1 0 responses 0 % 2 0 responses 0 % 3 0 responses 25 % 4 1 responses 0 % 5 …" at bounding box center [357, 190] width 353 height 137
click at [618, 13] on button at bounding box center [613, 11] width 13 height 13
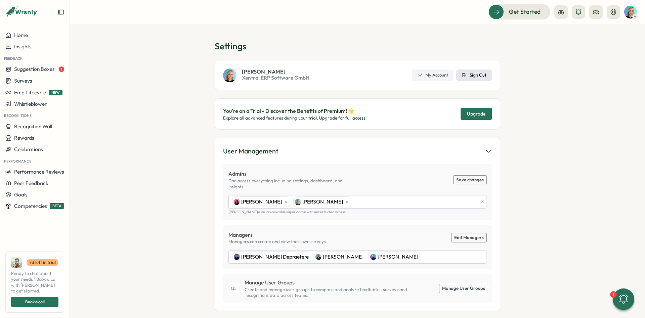
click at [478, 77] on span "Sign Out" at bounding box center [478, 75] width 17 height 6
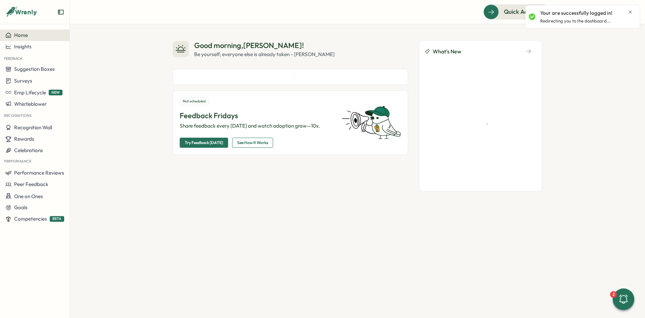
click at [630, 12] on icon "Close notification" at bounding box center [630, 11] width 5 height 5
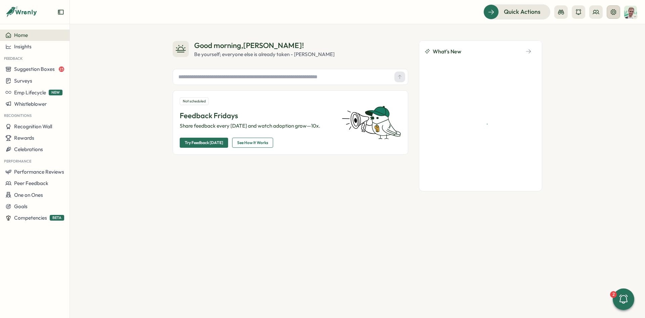
click at [610, 13] on icon at bounding box center [613, 12] width 7 height 7
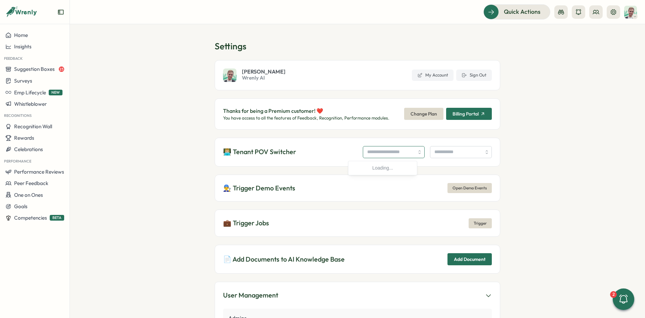
click at [363, 155] on input "search" at bounding box center [394, 152] width 62 height 12
type input "**********"
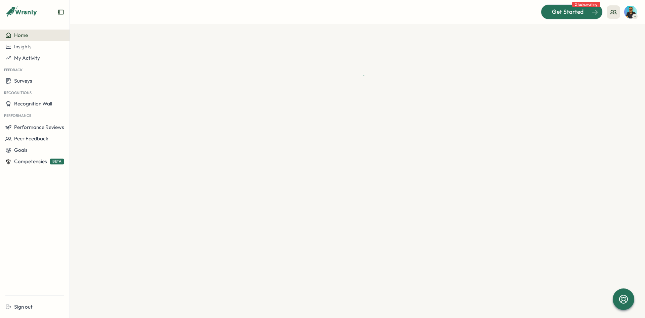
click at [554, 15] on span "Get Started" at bounding box center [568, 11] width 32 height 9
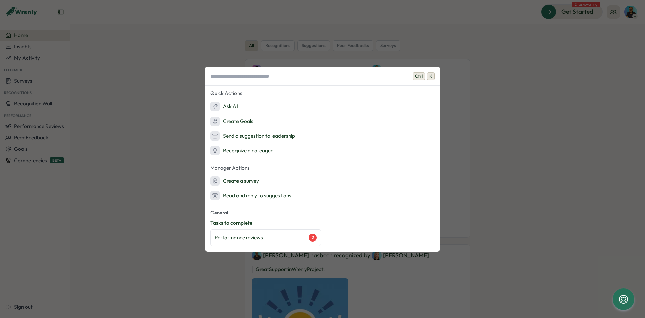
click at [449, 47] on div "Ctrl K Quick Actions Ask AI Create Goals Send a suggestion to leadership Recogn…" at bounding box center [322, 159] width 645 height 318
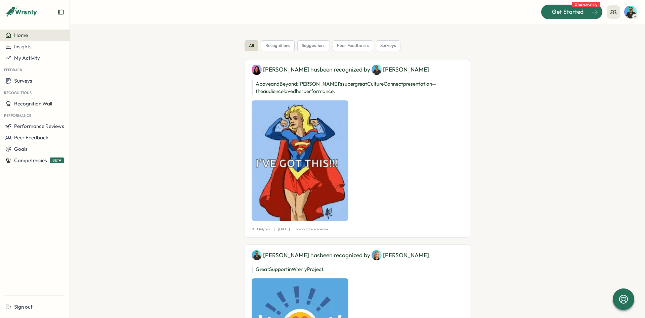
click at [597, 15] on button "Get Started" at bounding box center [572, 11] width 62 height 15
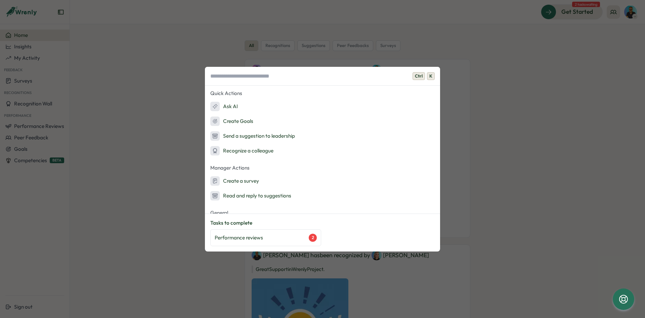
click at [450, 74] on div "Ctrl K Quick Actions Ask AI Create Goals Send a suggestion to leadership Recogn…" at bounding box center [322, 159] width 645 height 318
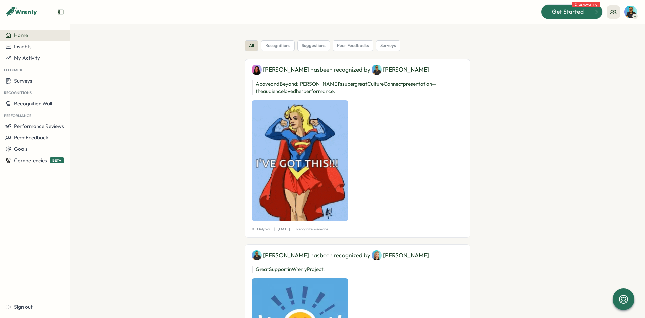
click at [577, 7] on div at bounding box center [571, 12] width 61 height 14
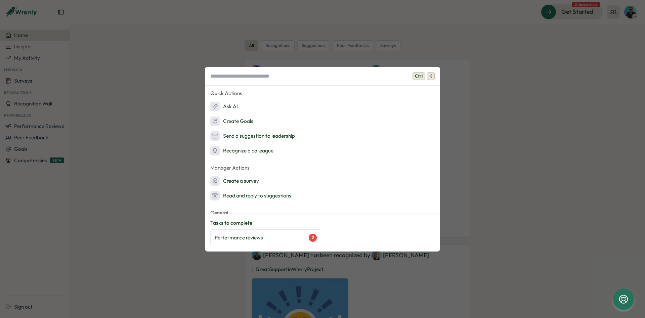
click at [519, 111] on div "Ctrl K Quick Actions Ask AI Create Goals Send a suggestion to leadership Recogn…" at bounding box center [322, 159] width 645 height 318
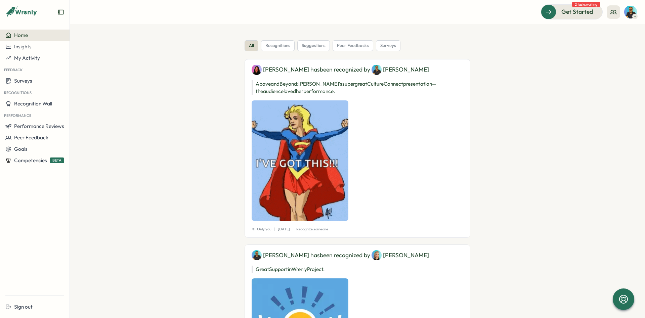
click at [62, 10] on icon "Expand sidebar" at bounding box center [60, 12] width 7 height 7
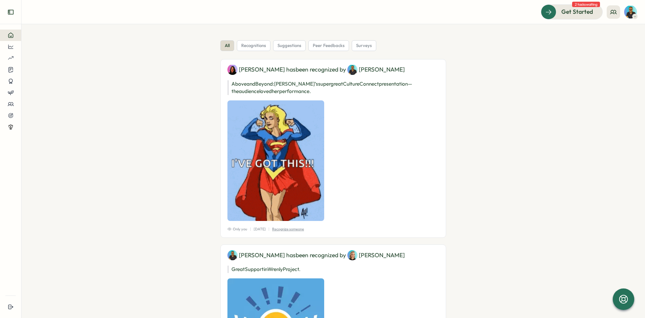
click at [11, 11] on icon "Expand sidebar" at bounding box center [10, 12] width 7 height 7
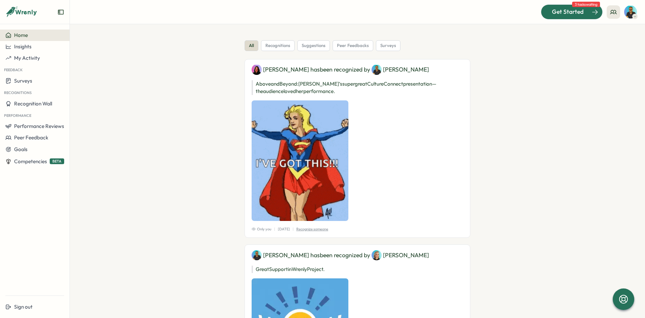
click at [581, 16] on div at bounding box center [571, 12] width 61 height 14
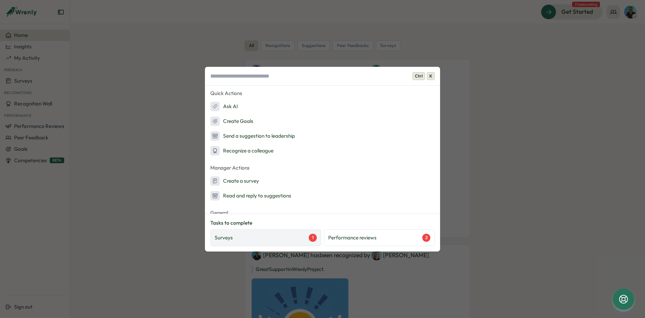
click at [281, 238] on div "Surveys 1" at bounding box center [266, 238] width 102 height 8
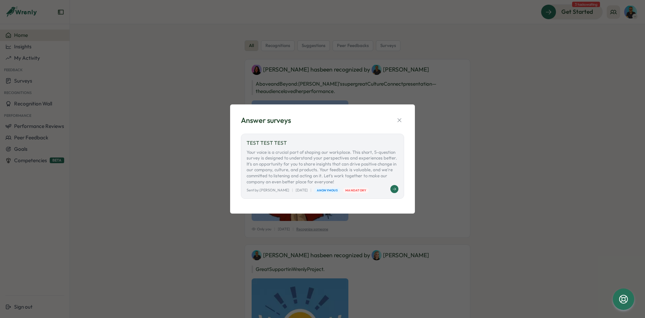
click at [328, 156] on p "Your voice is a crucial part of shaping our workplace. This short, 5-question s…" at bounding box center [323, 168] width 152 height 36
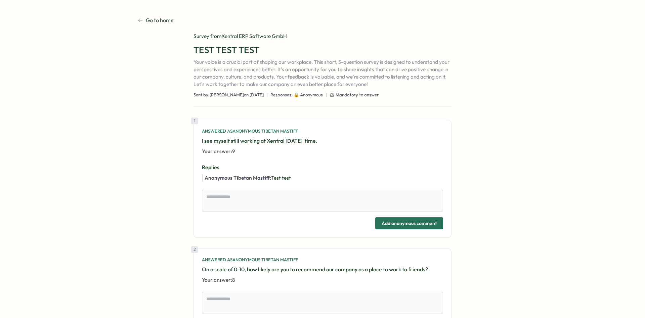
type textarea "*"
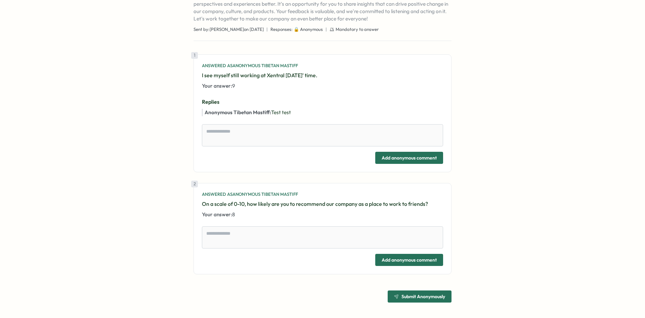
scroll to position [66, 0]
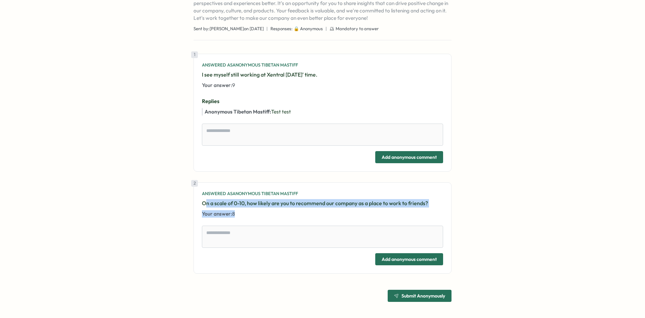
drag, startPoint x: 244, startPoint y: 212, endPoint x: 221, endPoint y: 204, distance: 24.2
click at [205, 209] on div "2 Answered as Anonymous Tibetan Mastiff On a scale of 0-10, how likely are you …" at bounding box center [322, 204] width 241 height 27
click at [223, 203] on p "On a scale of 0-10, how likely are you to recommend our company as a place to w…" at bounding box center [322, 203] width 241 height 8
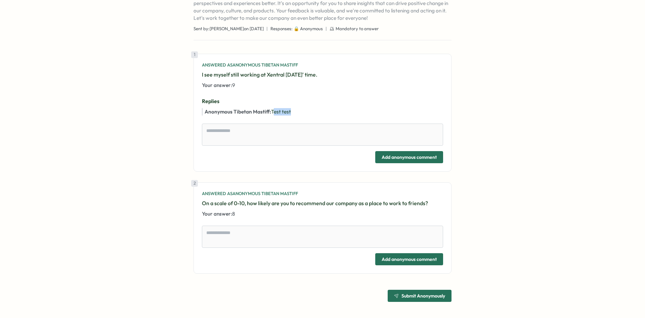
drag, startPoint x: 274, startPoint y: 110, endPoint x: 302, endPoint y: 112, distance: 28.6
click at [302, 112] on p "Anonymous Tibetan Mastiff : Test test" at bounding box center [324, 111] width 239 height 7
drag, startPoint x: 205, startPoint y: 87, endPoint x: 279, endPoint y: 91, distance: 73.7
click at [276, 90] on div "1 Answered as Anonymous Tibetan Mastiff I see myself still working at Xentral […" at bounding box center [323, 113] width 258 height 118
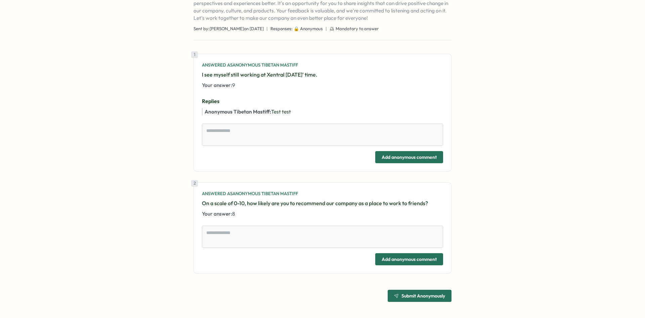
drag, startPoint x: 294, startPoint y: 113, endPoint x: 224, endPoint y: 81, distance: 76.7
click at [189, 80] on div "Go to home Go to home Survey from Xentral ERP Software GmbH TEST TEST TEST Your…" at bounding box center [323, 126] width 370 height 352
click at [224, 81] on div "1 Answered as Anonymous Tibetan Mastiff I see myself still working at Xentral […" at bounding box center [322, 75] width 241 height 27
drag, startPoint x: 194, startPoint y: 85, endPoint x: 267, endPoint y: 92, distance: 72.9
click at [266, 92] on div "1 Answered as Anonymous Tibetan Mastiff I see myself still working at Xentral […" at bounding box center [323, 113] width 258 height 118
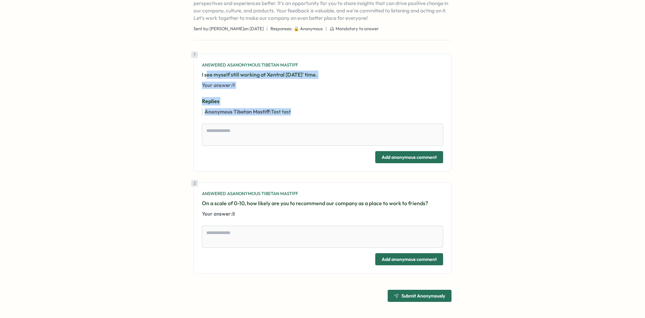
drag, startPoint x: 300, startPoint y: 116, endPoint x: 207, endPoint y: 79, distance: 100.4
click at [207, 80] on div "1 Answered as Anonymous Tibetan Mastiff I see myself still working at Xentral […" at bounding box center [323, 113] width 258 height 118
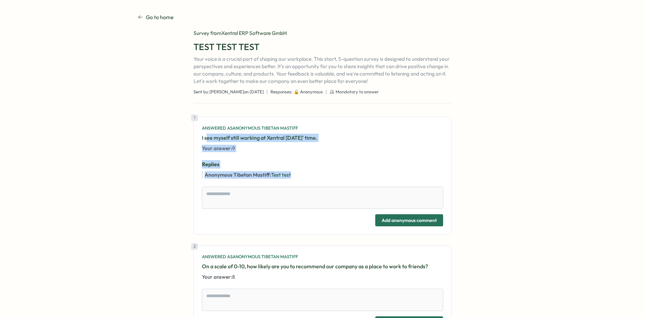
scroll to position [0, 0]
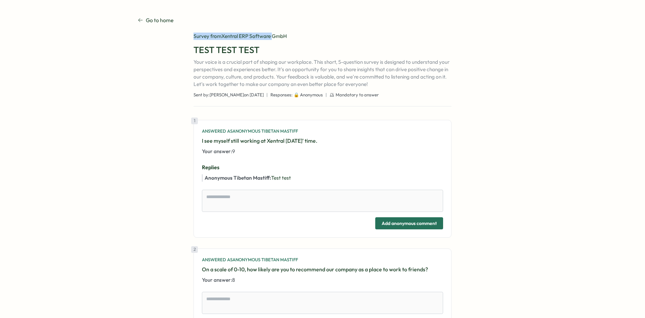
drag, startPoint x: 195, startPoint y: 36, endPoint x: 274, endPoint y: 37, distance: 79.3
click at [274, 37] on div "Survey from Xentral ERP Software GmbH" at bounding box center [323, 36] width 258 height 7
click at [239, 36] on div "Survey from Xentral ERP Software GmbH" at bounding box center [323, 36] width 258 height 7
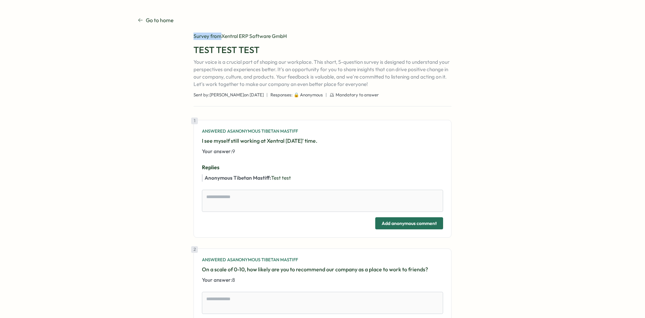
click at [239, 36] on div "Survey from Xentral ERP Software GmbH" at bounding box center [323, 36] width 258 height 7
drag, startPoint x: 234, startPoint y: 53, endPoint x: 229, endPoint y: 53, distance: 4.7
click at [234, 53] on h1 "TEST TEST TEST" at bounding box center [323, 50] width 258 height 12
drag, startPoint x: 190, startPoint y: 53, endPoint x: 260, endPoint y: 57, distance: 70.0
click at [260, 57] on div "Go to home Go to home Survey from Xentral ERP Software GmbH TEST TEST TEST Your…" at bounding box center [323, 192] width 370 height 352
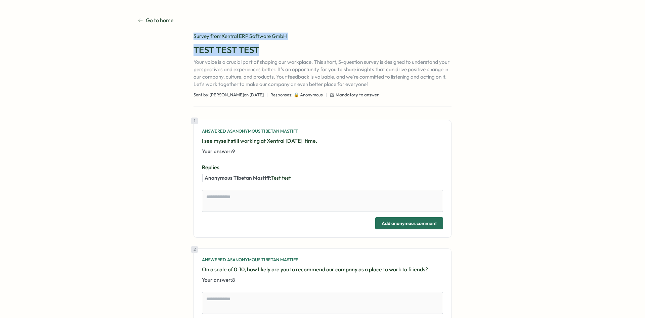
click at [260, 57] on div "TEST TEST TEST Your voice is a crucial part of shaping our workplace. This shor…" at bounding box center [323, 66] width 258 height 44
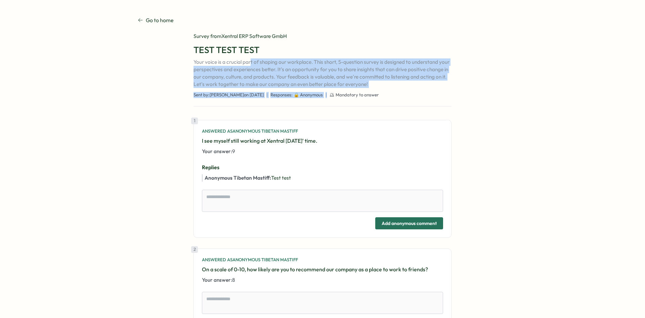
drag, startPoint x: 271, startPoint y: 66, endPoint x: 250, endPoint y: 62, distance: 21.6
click at [250, 62] on div "Survey from Xentral ERP Software GmbH TEST TEST TEST Your voice is a crucial pa…" at bounding box center [323, 70] width 258 height 74
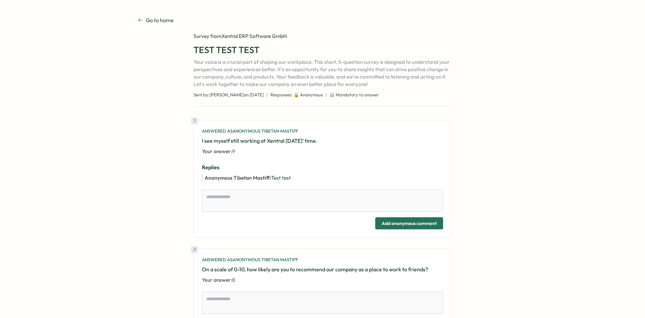
click at [250, 62] on p "Your voice is a crucial part of shaping our workplace. This short, 5-question s…" at bounding box center [323, 73] width 258 height 30
click at [293, 69] on p "Your voice is a crucial part of shaping our workplace. This short, 5-question s…" at bounding box center [323, 73] width 258 height 30
click at [356, 71] on p "Your voice is a crucial part of shaping our workplace. This short, 5-question s…" at bounding box center [323, 73] width 258 height 30
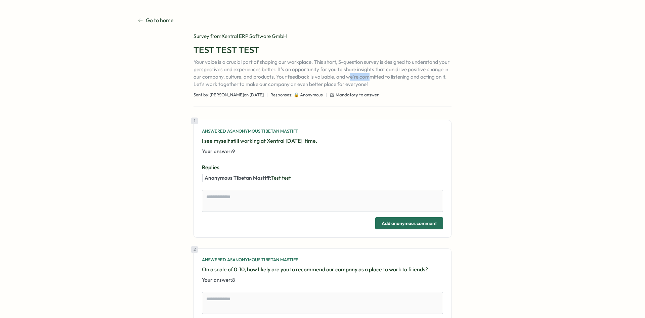
drag, startPoint x: 372, startPoint y: 80, endPoint x: 316, endPoint y: 74, distance: 55.8
click at [339, 76] on p "Your voice is a crucial part of shaping our workplace. This short, 5-question s…" at bounding box center [323, 73] width 258 height 30
click at [316, 74] on p "Your voice is a crucial part of shaping our workplace. This short, 5-question s…" at bounding box center [323, 73] width 258 height 30
drag, startPoint x: 316, startPoint y: 74, endPoint x: 381, endPoint y: 84, distance: 65.7
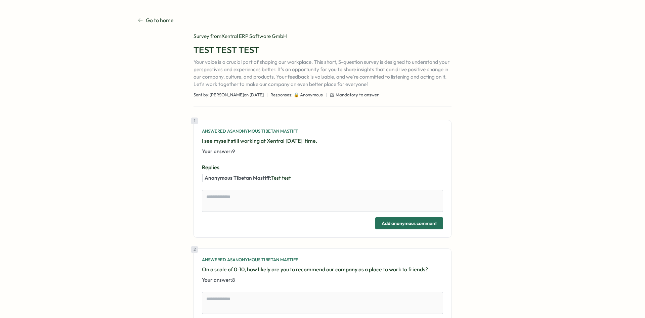
click at [316, 74] on p "Your voice is a crucial part of shaping our workplace. This short, 5-question s…" at bounding box center [323, 73] width 258 height 30
click at [386, 86] on p "Your voice is a crucial part of shaping our workplace. This short, 5-question s…" at bounding box center [323, 73] width 258 height 30
click at [160, 20] on p "Go to home" at bounding box center [160, 20] width 28 height 8
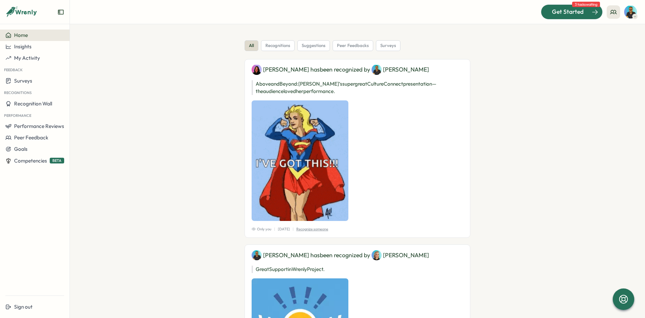
click at [572, 15] on span "Get Started" at bounding box center [568, 11] width 32 height 9
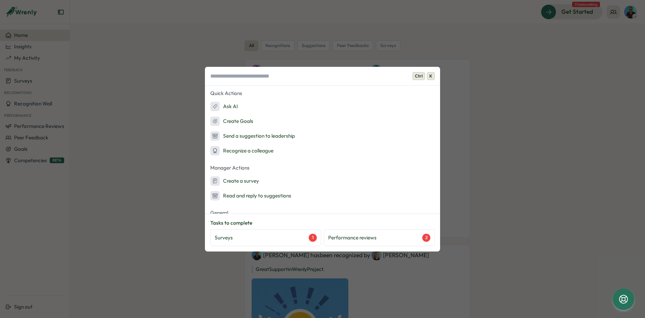
click at [537, 77] on div "Ctrl K Quick Actions Ask AI Create Goals Send a suggestion to leadership Recogn…" at bounding box center [322, 159] width 645 height 318
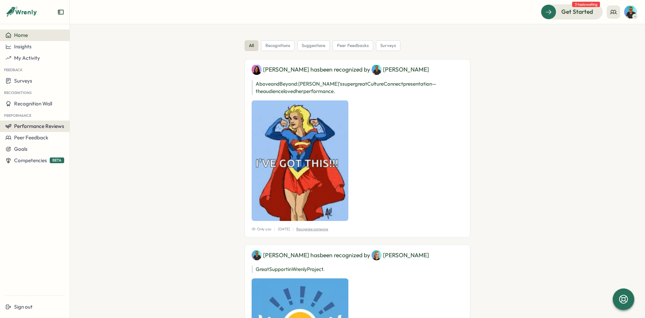
click at [62, 124] on span "Performance Reviews" at bounding box center [39, 126] width 50 height 6
click at [82, 122] on div "Reviews" at bounding box center [80, 119] width 19 height 7
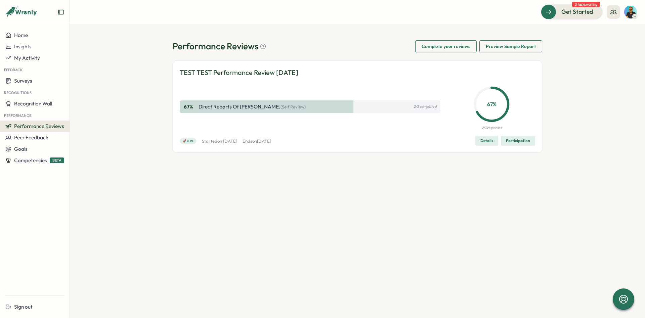
click at [407, 159] on div "TEST TEST Performance Review [DATE] 67 % Direct Reports of [PERSON_NAME] (Self …" at bounding box center [358, 110] width 370 height 100
click at [33, 27] on aside "Home Insights My Activity Feedback Surveys Recognitions Recognition Wall Perfor…" at bounding box center [35, 159] width 70 height 318
click at [36, 35] on div "Home" at bounding box center [34, 35] width 59 height 6
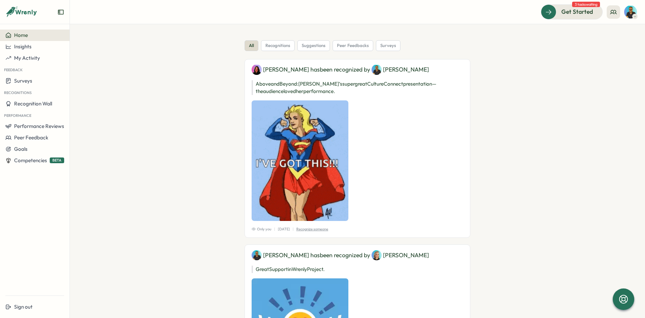
click at [303, 85] on p "Above and Beyond: [PERSON_NAME]’s super great Culture Connect presentation—the …" at bounding box center [358, 87] width 212 height 15
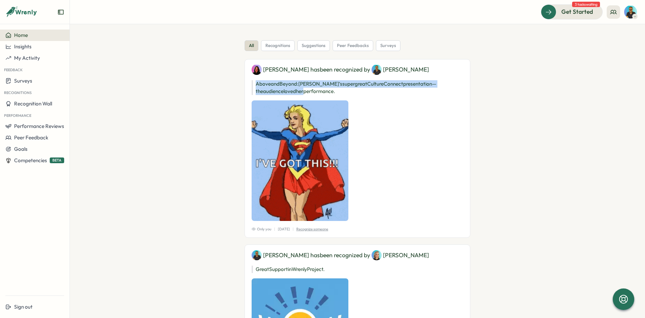
click at [303, 85] on p "Above and Beyond: [PERSON_NAME]’s super great Culture Connect presentation—the …" at bounding box center [358, 87] width 212 height 15
click at [305, 84] on p "Above and Beyond: [PERSON_NAME]’s super great Culture Connect presentation—the …" at bounding box center [358, 87] width 212 height 15
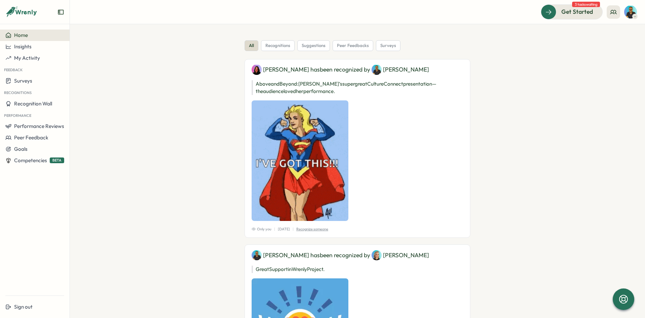
click at [305, 84] on p "Above and Beyond: [PERSON_NAME]’s super great Culture Connect presentation—the …" at bounding box center [358, 87] width 212 height 15
